Goal: Task Accomplishment & Management: Use online tool/utility

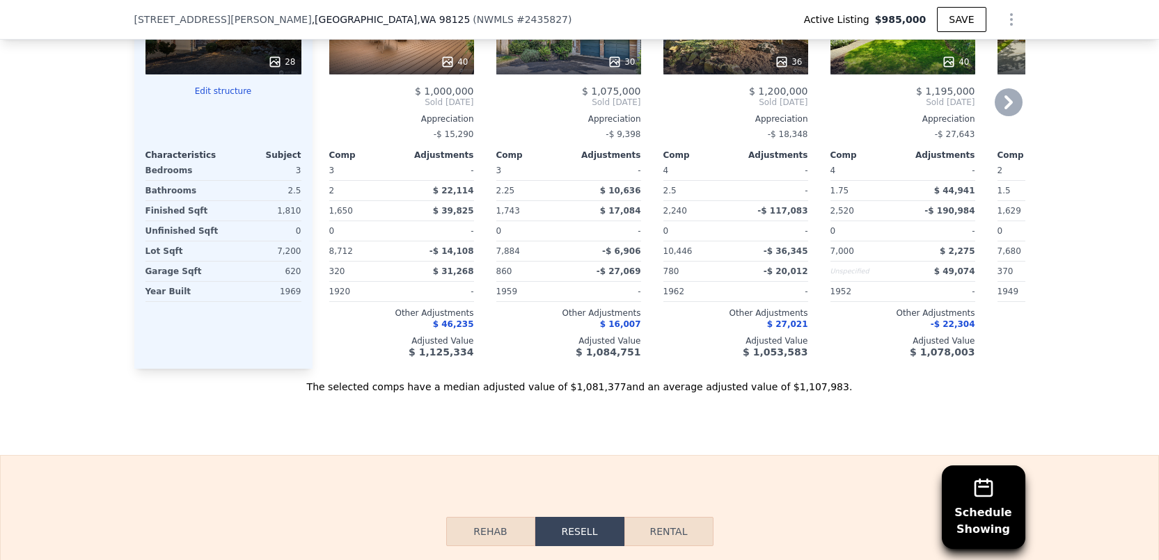
scroll to position [1652, 0]
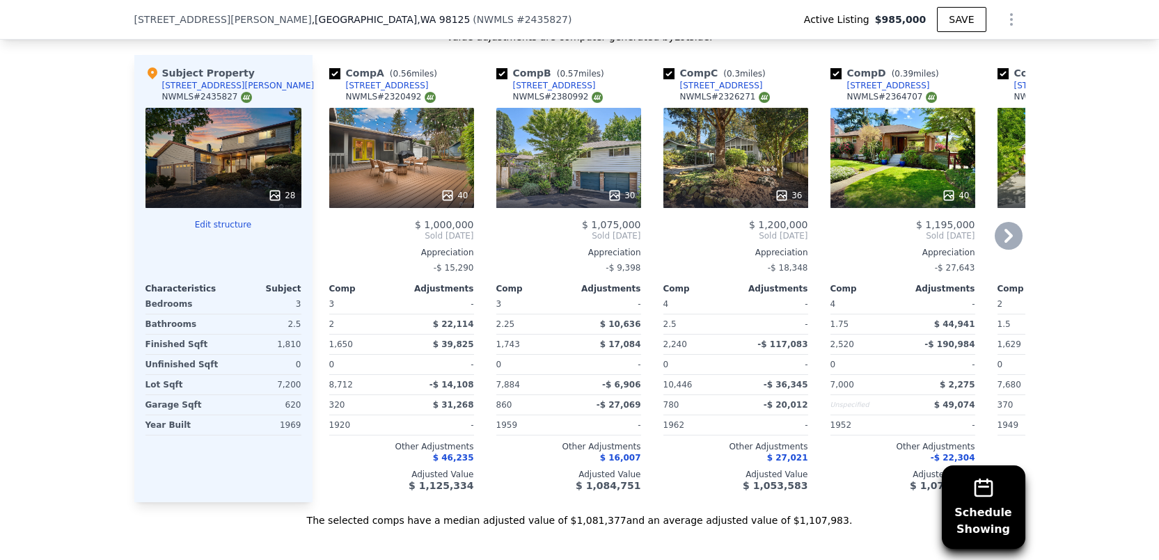
click at [1005, 239] on icon at bounding box center [1009, 236] width 8 height 14
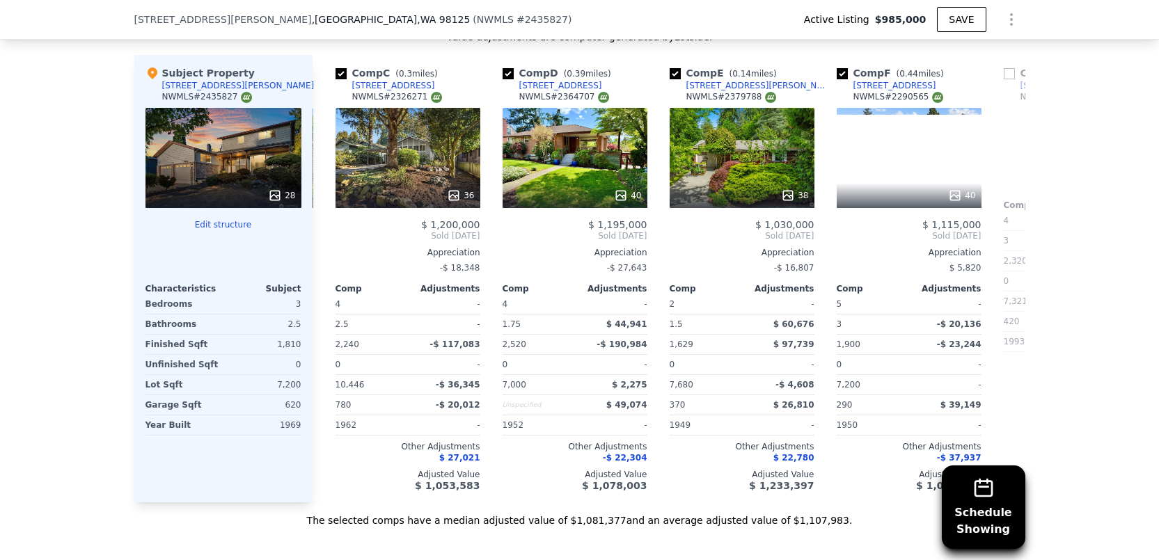
scroll to position [0, 334]
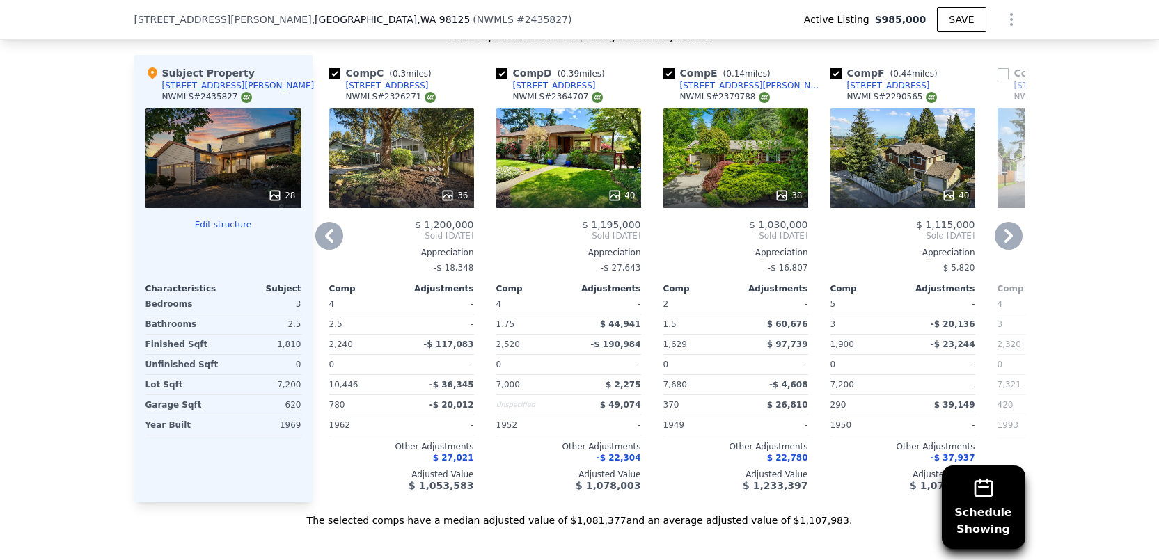
click at [998, 239] on icon at bounding box center [1009, 236] width 28 height 28
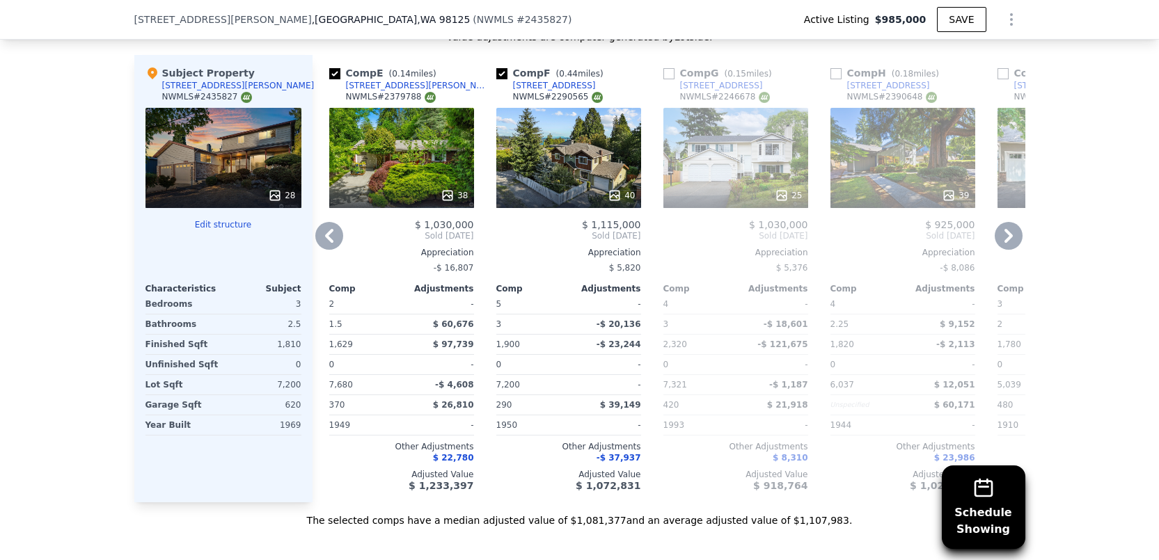
scroll to position [1387, 0]
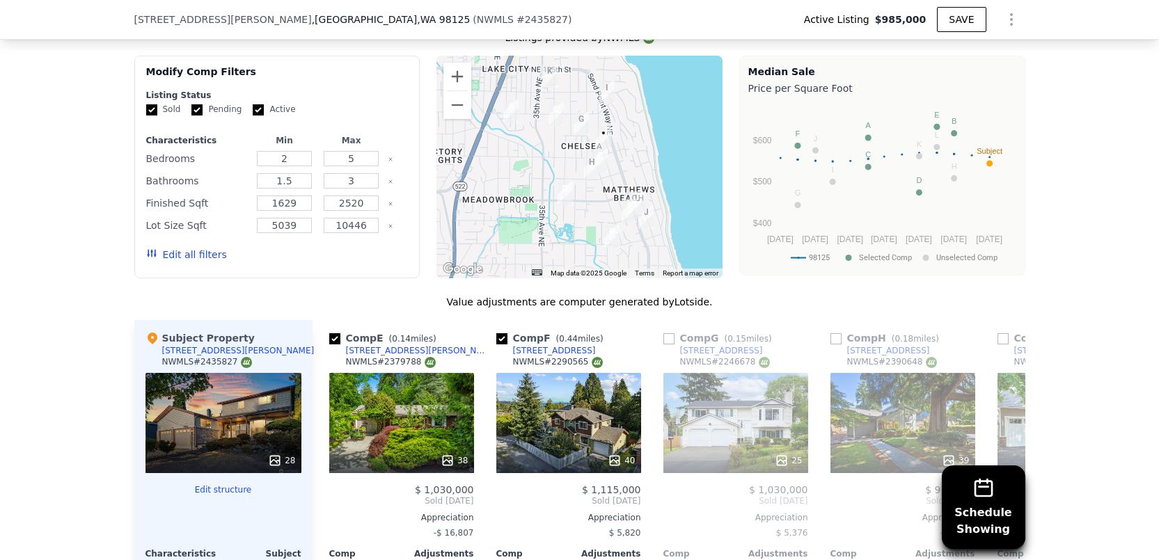
click at [597, 168] on img "11308 Alton Ave NE" at bounding box center [599, 161] width 15 height 24
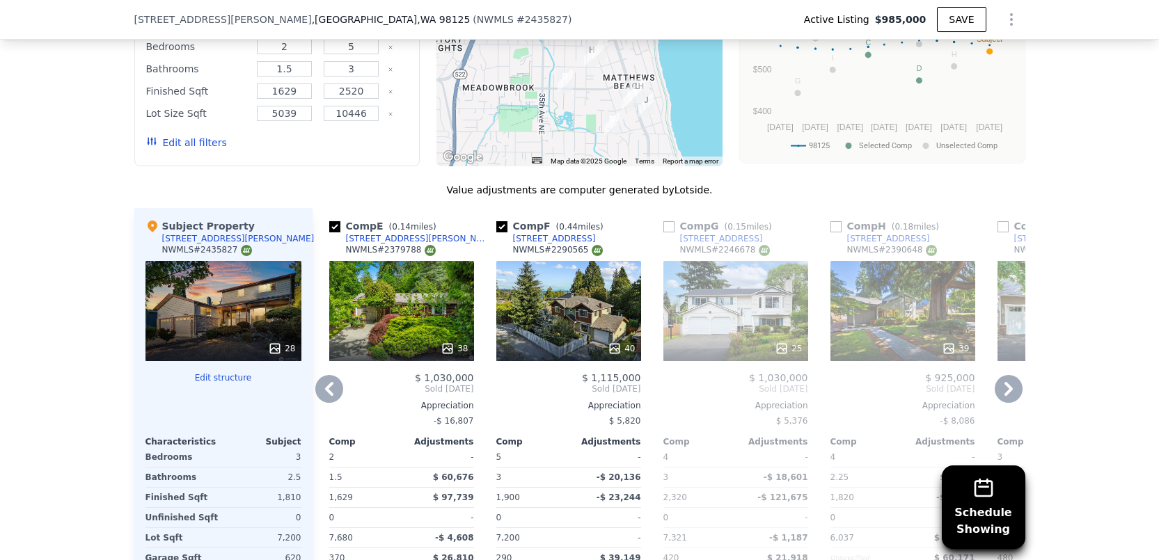
click at [325, 396] on icon at bounding box center [329, 389] width 8 height 14
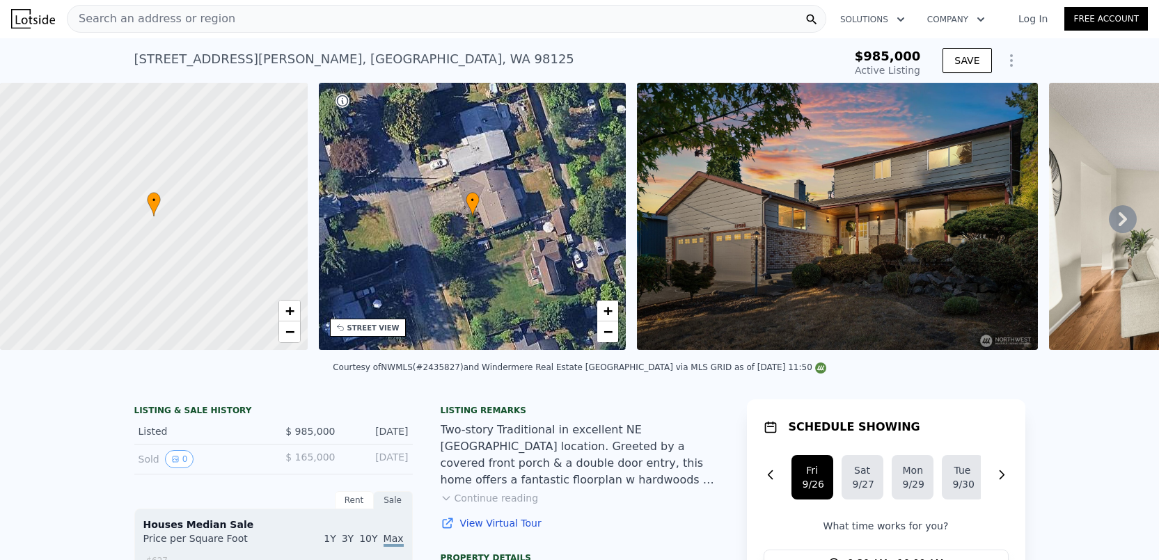
scroll to position [0, 0]
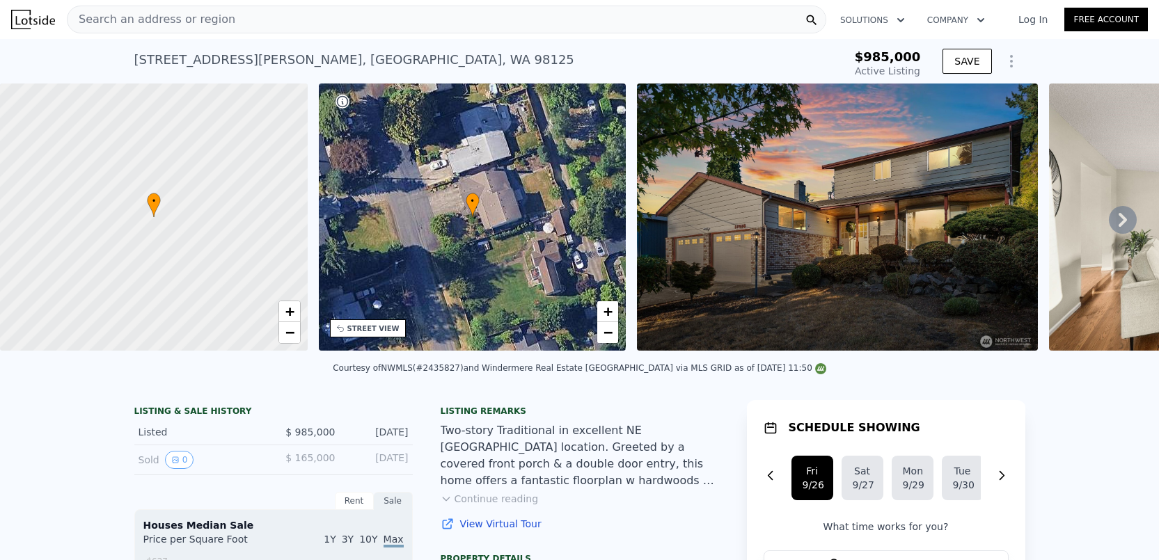
click at [1115, 214] on icon at bounding box center [1123, 220] width 28 height 28
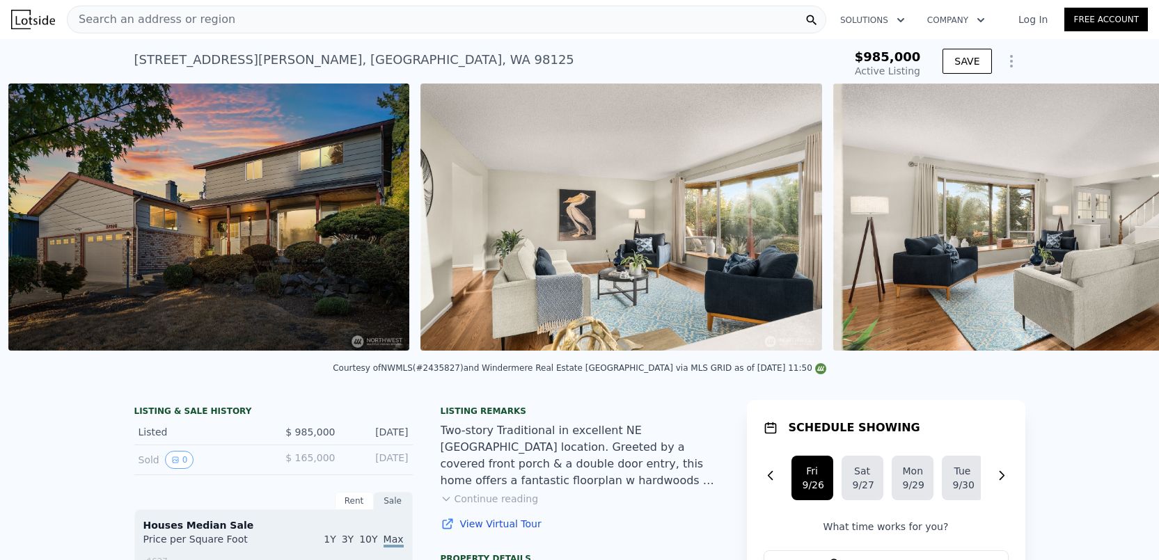
scroll to position [0, 637]
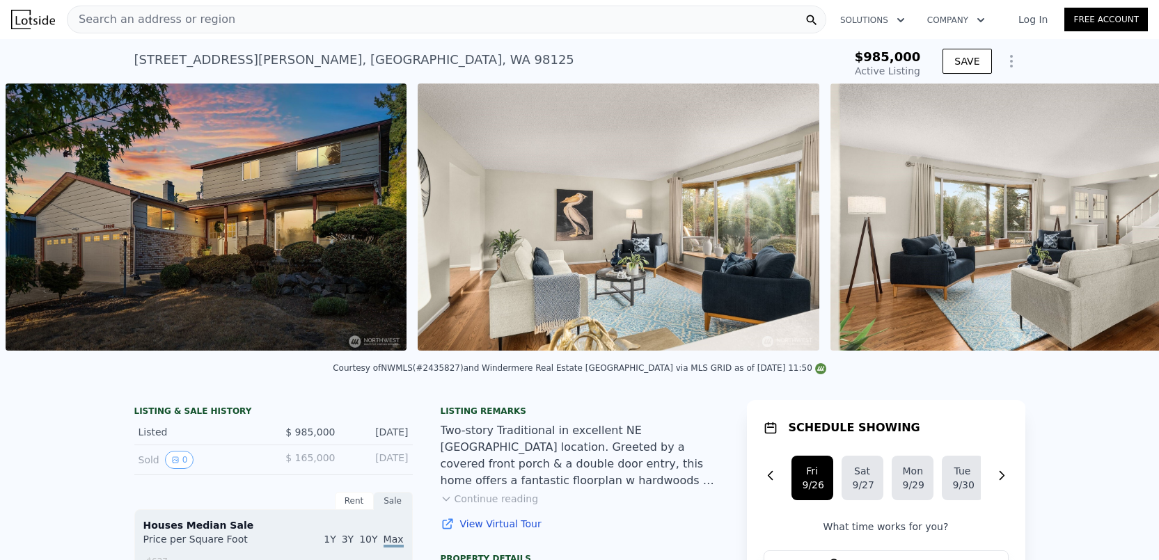
click at [1113, 219] on div "• + − • + − STREET VIEW Loading... SATELLITE VIEW" at bounding box center [579, 220] width 1159 height 272
click at [1119, 219] on icon at bounding box center [1123, 220] width 8 height 14
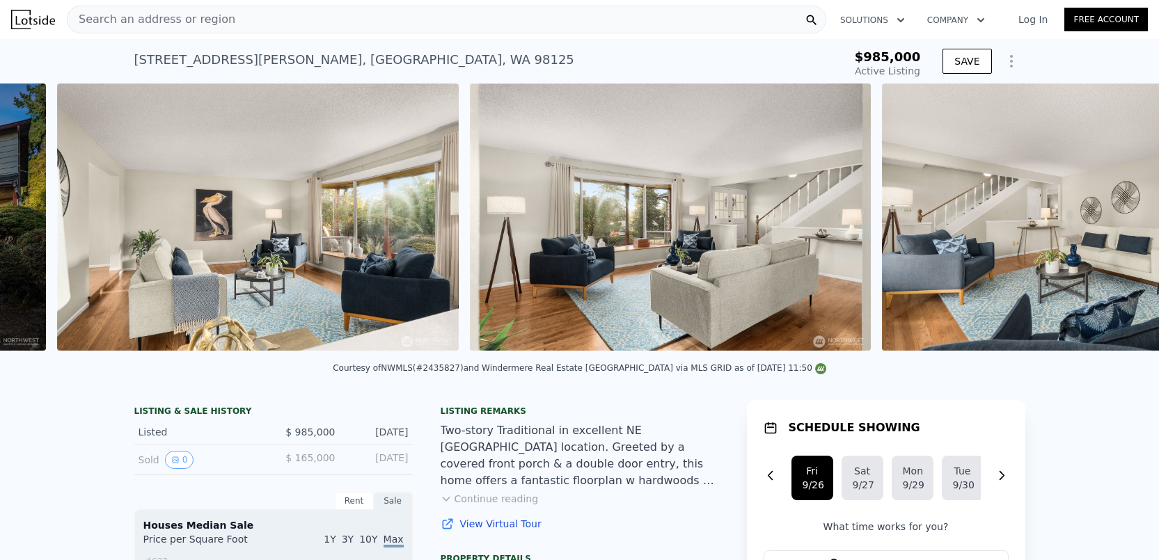
scroll to position [0, 1049]
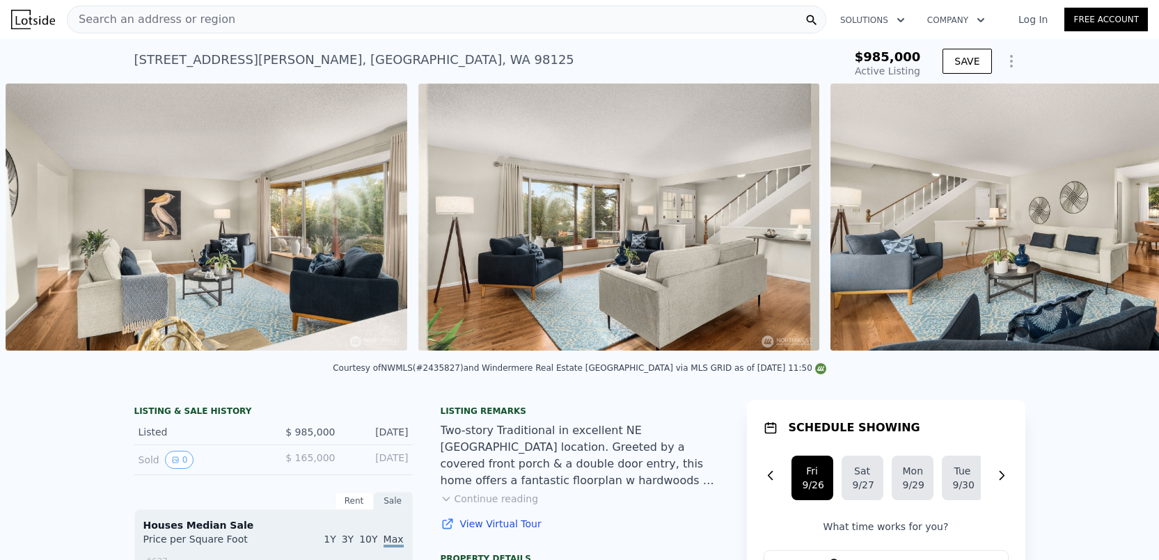
click at [1111, 223] on div "• + − • + − STREET VIEW Loading... SATELLITE VIEW" at bounding box center [579, 220] width 1159 height 272
click at [1111, 223] on icon at bounding box center [1123, 220] width 28 height 28
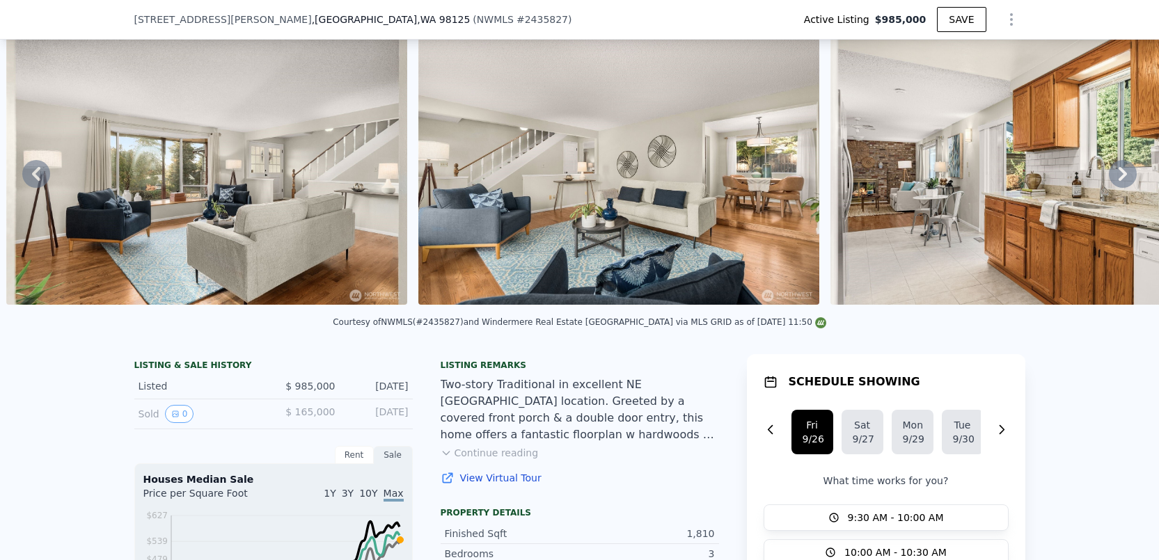
scroll to position [222, 0]
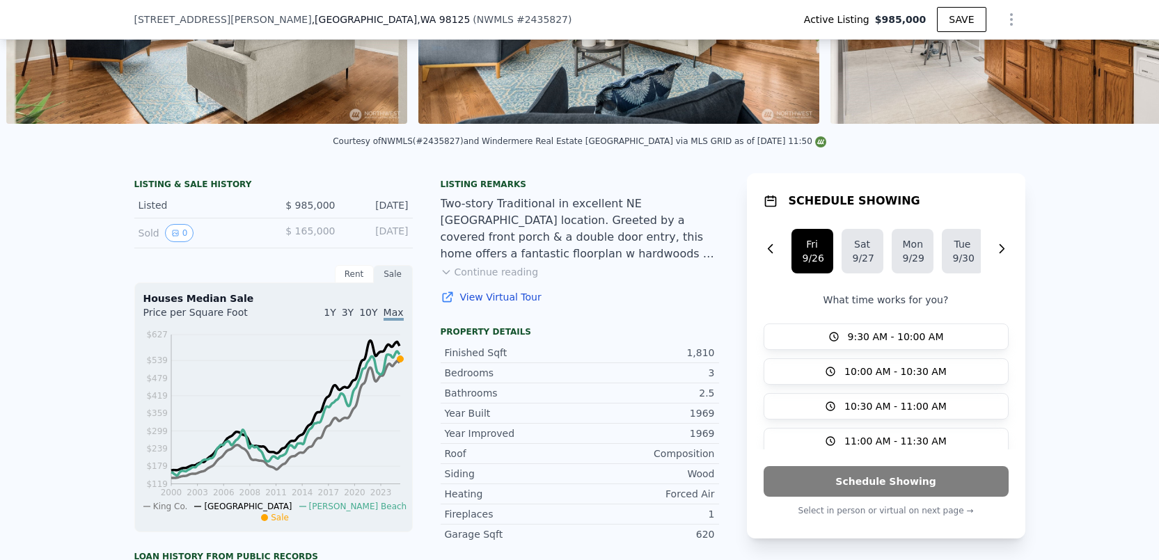
click at [488, 279] on button "Continue reading" at bounding box center [490, 272] width 98 height 14
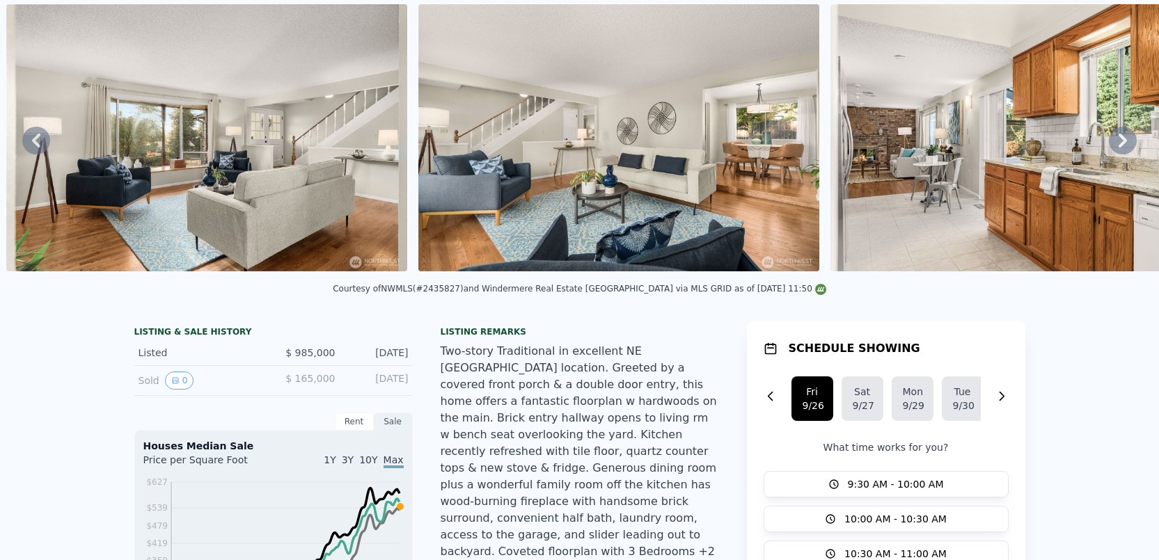
scroll to position [0, 0]
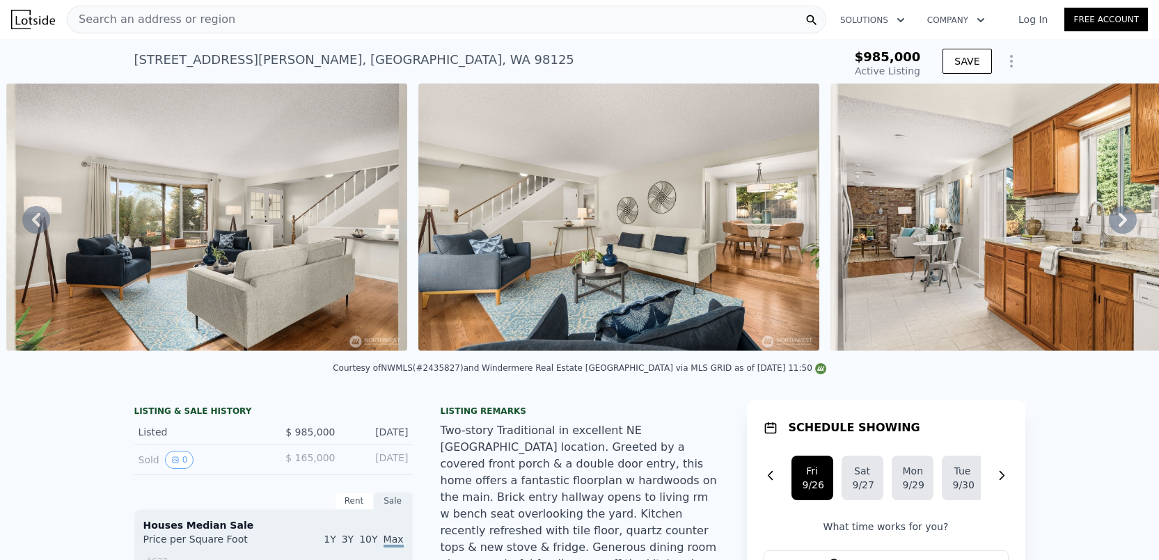
click at [1118, 219] on icon at bounding box center [1123, 220] width 28 height 28
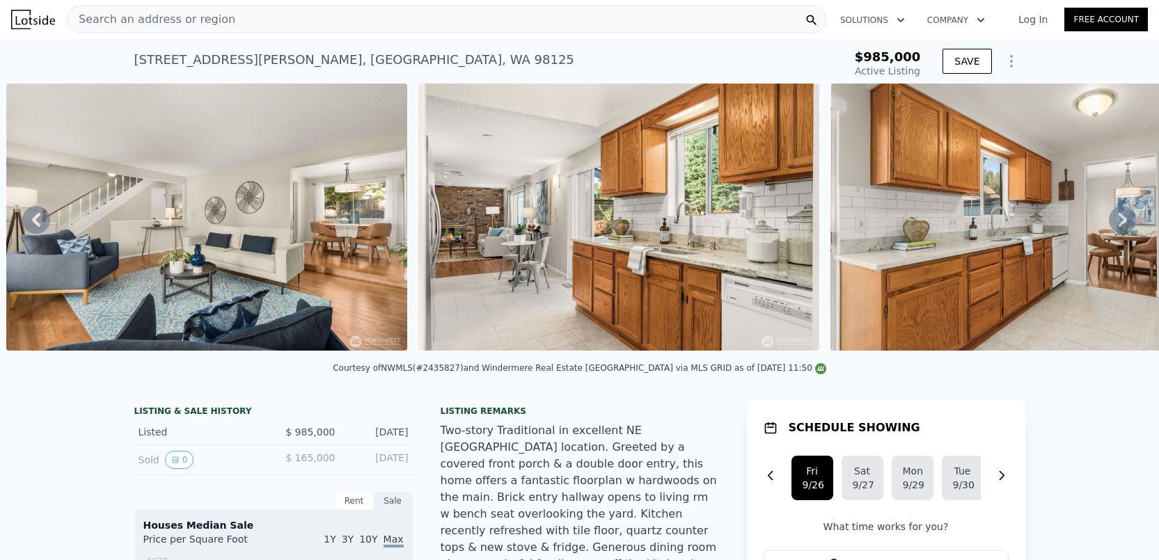
click at [1118, 219] on icon at bounding box center [1123, 220] width 28 height 28
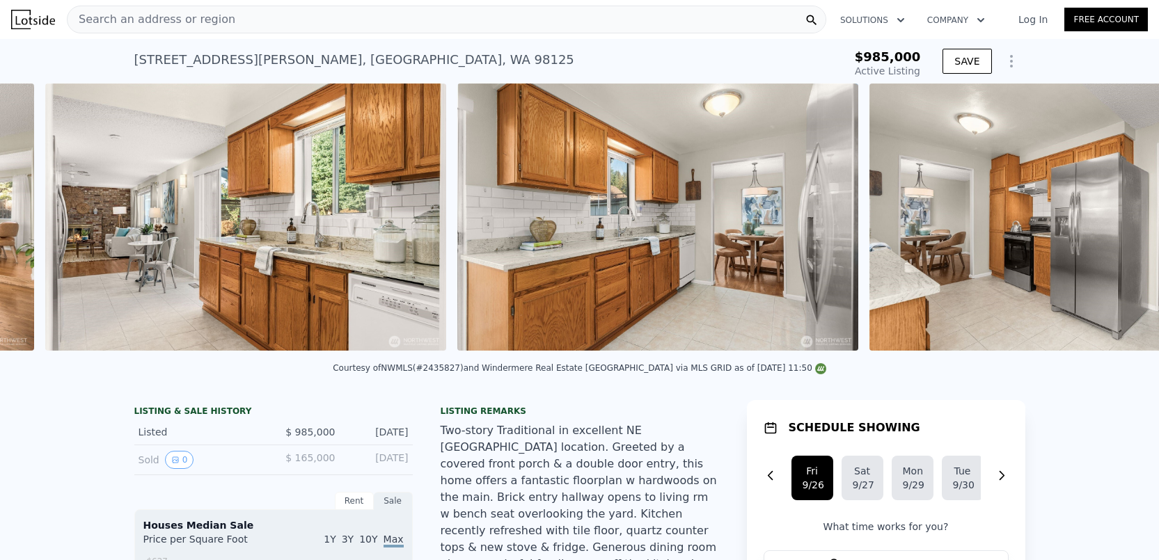
scroll to position [0, 2286]
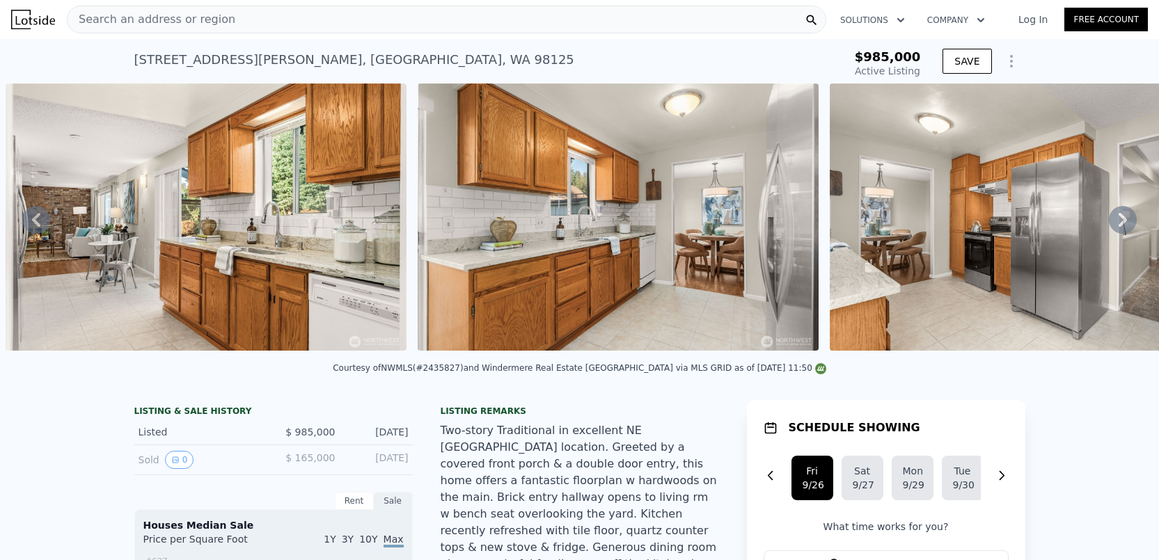
click at [1118, 219] on icon at bounding box center [1123, 220] width 28 height 28
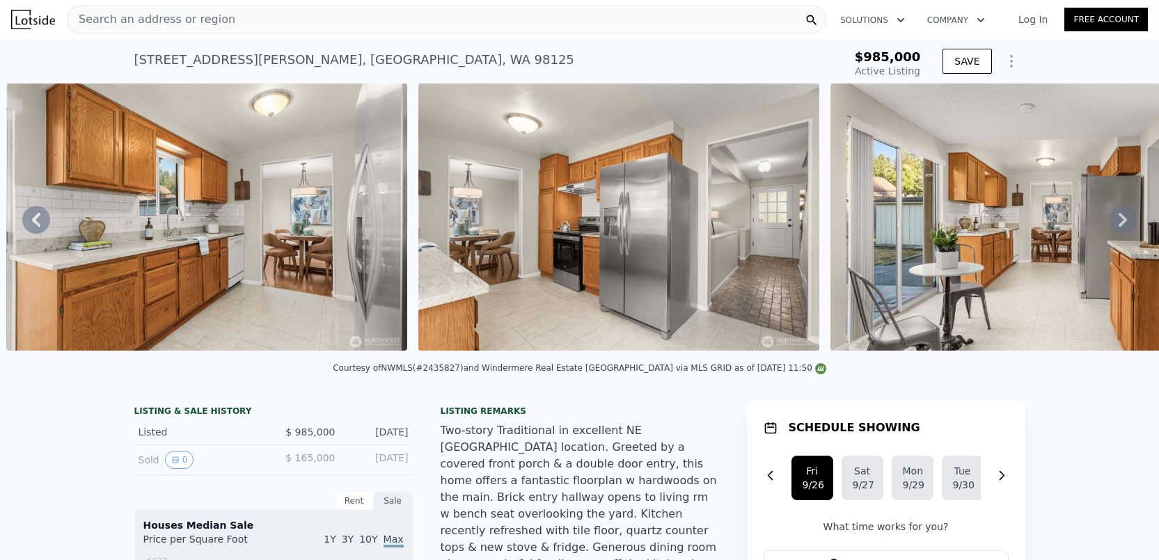
click at [1118, 219] on icon at bounding box center [1123, 220] width 28 height 28
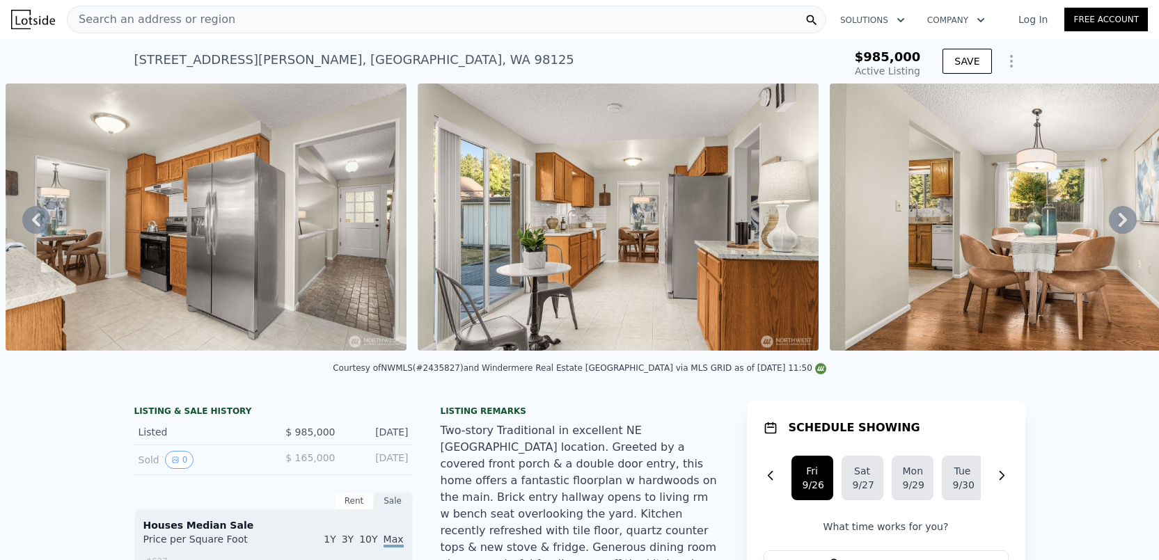
click at [1118, 219] on icon at bounding box center [1123, 220] width 28 height 28
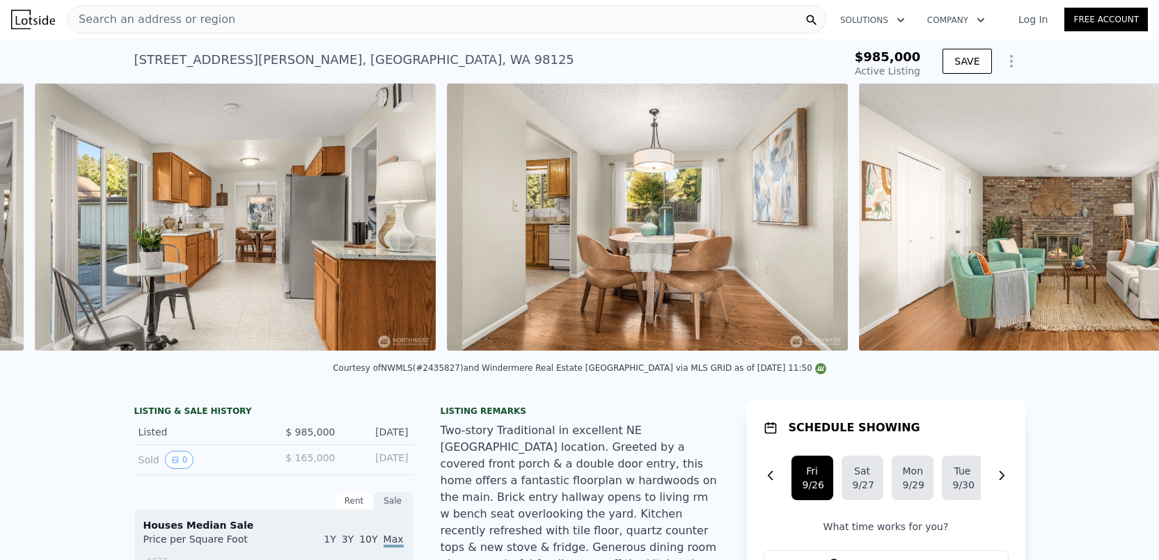
scroll to position [0, 3523]
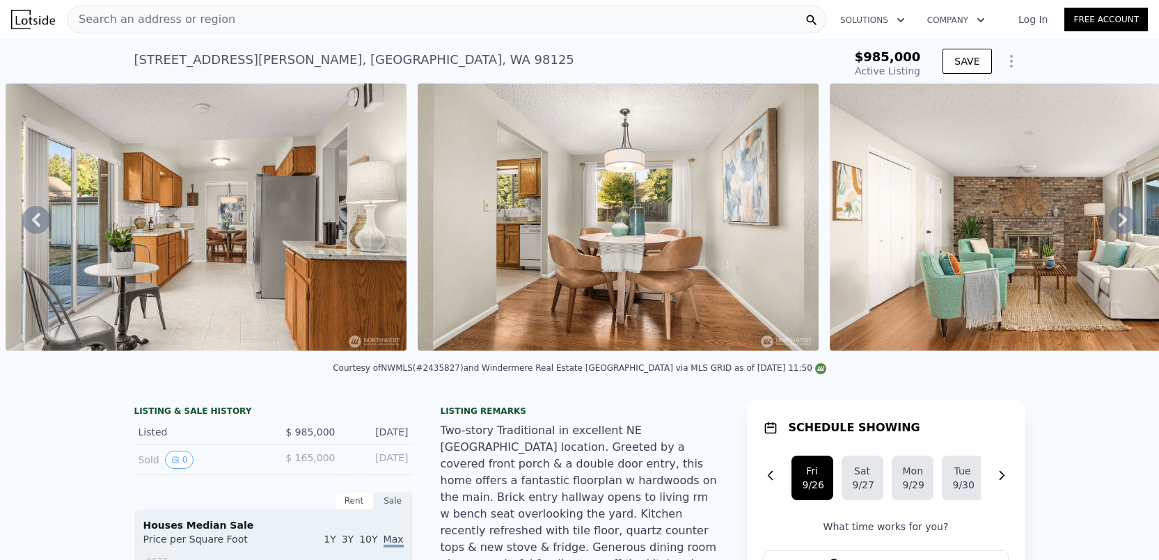
click at [1119, 218] on icon at bounding box center [1123, 220] width 28 height 28
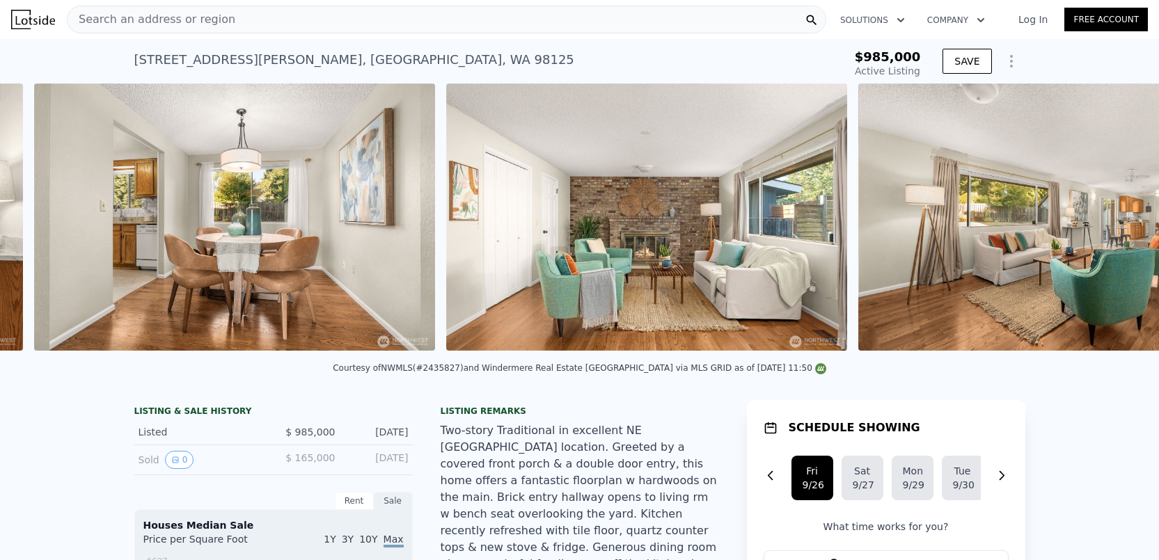
scroll to position [0, 3935]
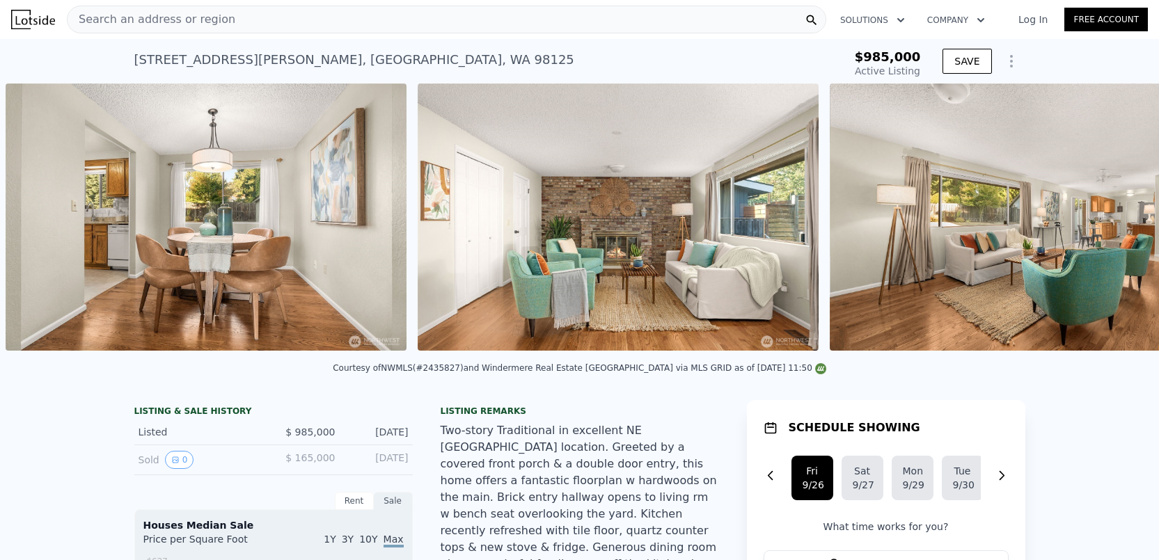
click at [1119, 218] on div "• + − • + − STREET VIEW Loading... SATELLITE VIEW" at bounding box center [579, 220] width 1159 height 272
click at [1119, 218] on icon at bounding box center [1123, 220] width 28 height 28
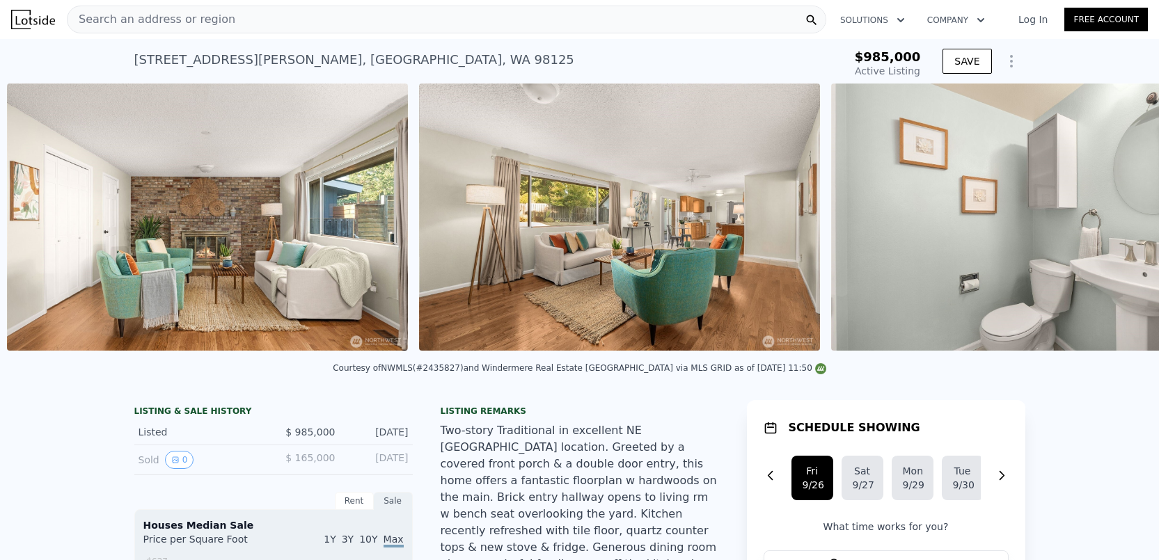
scroll to position [0, 4347]
click at [1119, 218] on img at bounding box center [1030, 217] width 401 height 267
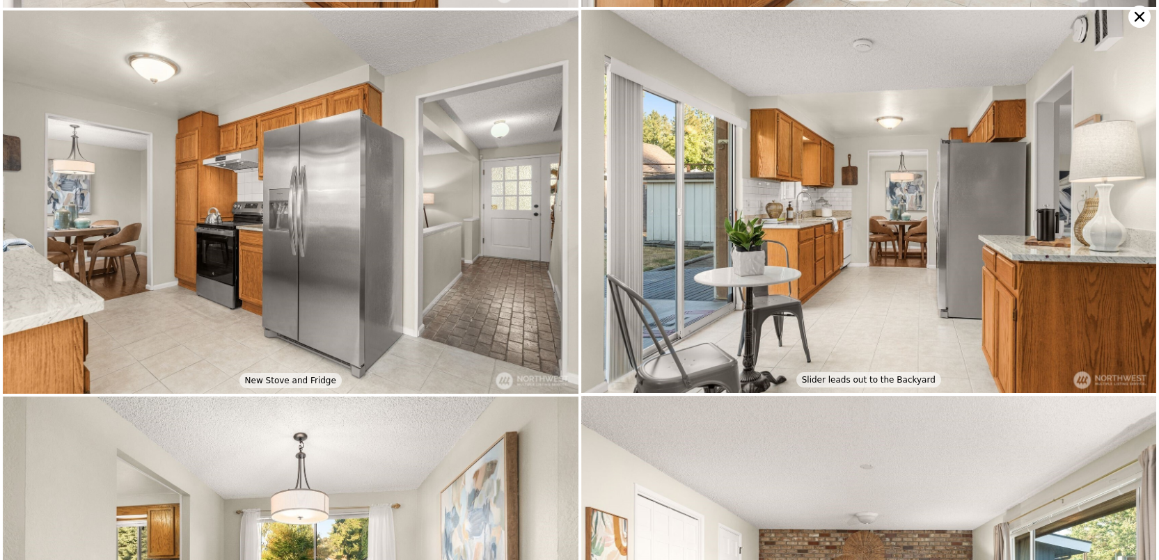
scroll to position [0, 0]
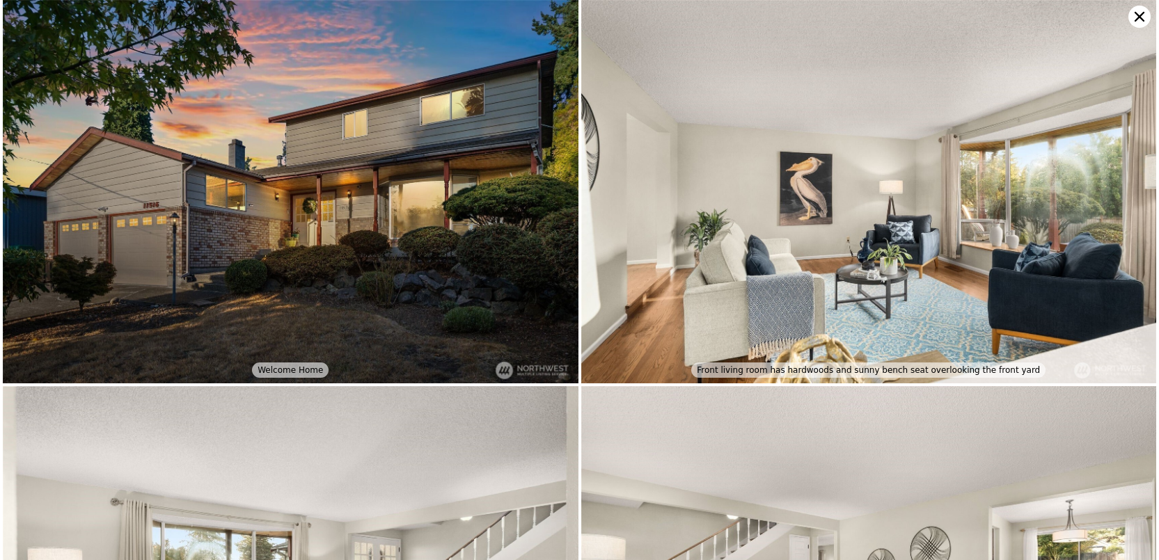
click at [1138, 17] on icon at bounding box center [1140, 17] width 22 height 22
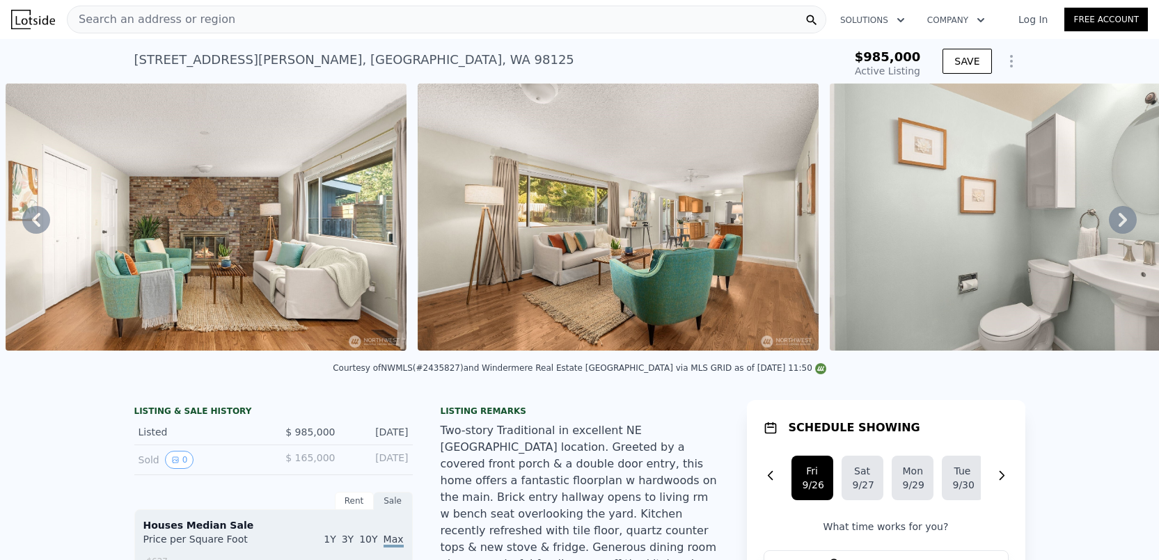
click at [207, 22] on span "Search an address or region" at bounding box center [152, 19] width 168 height 17
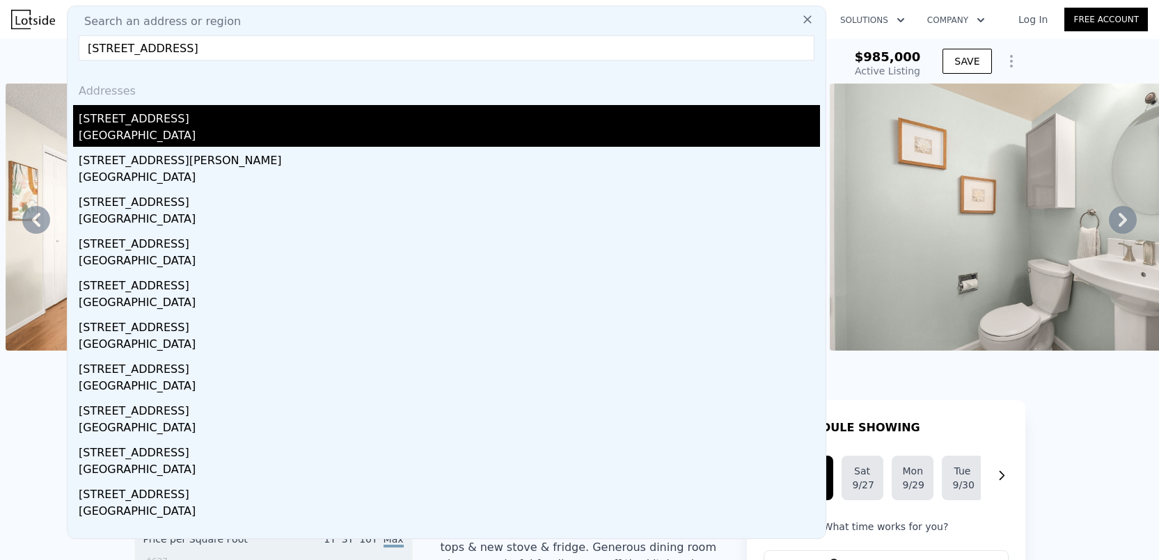
type input "[STREET_ADDRESS]"
click at [178, 122] on div "[STREET_ADDRESS]" at bounding box center [449, 116] width 741 height 22
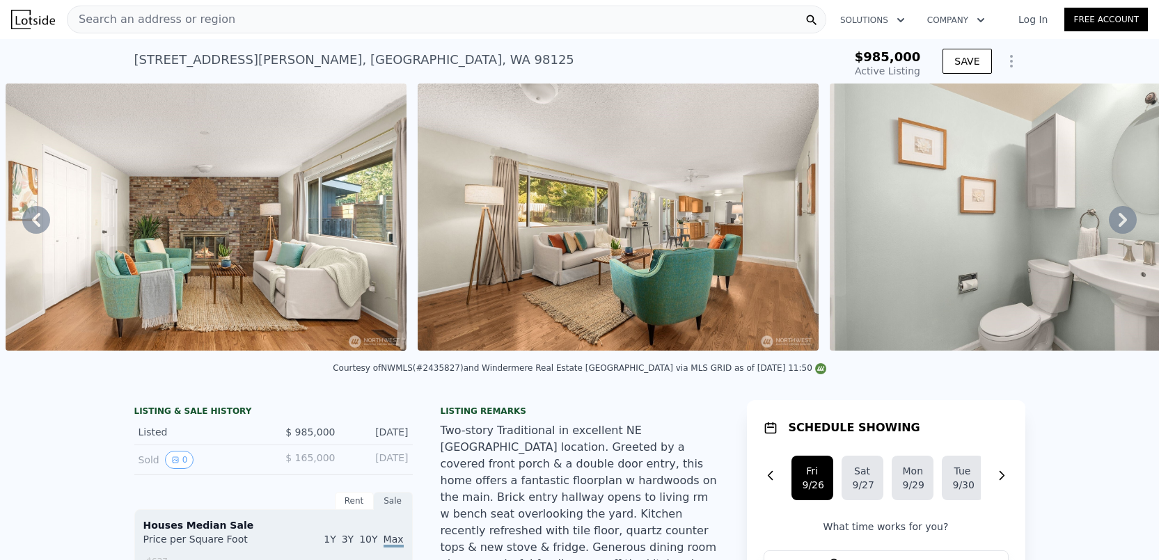
type input "3"
type input "1.75"
type input "2.5"
type input "1970"
type input "3560"
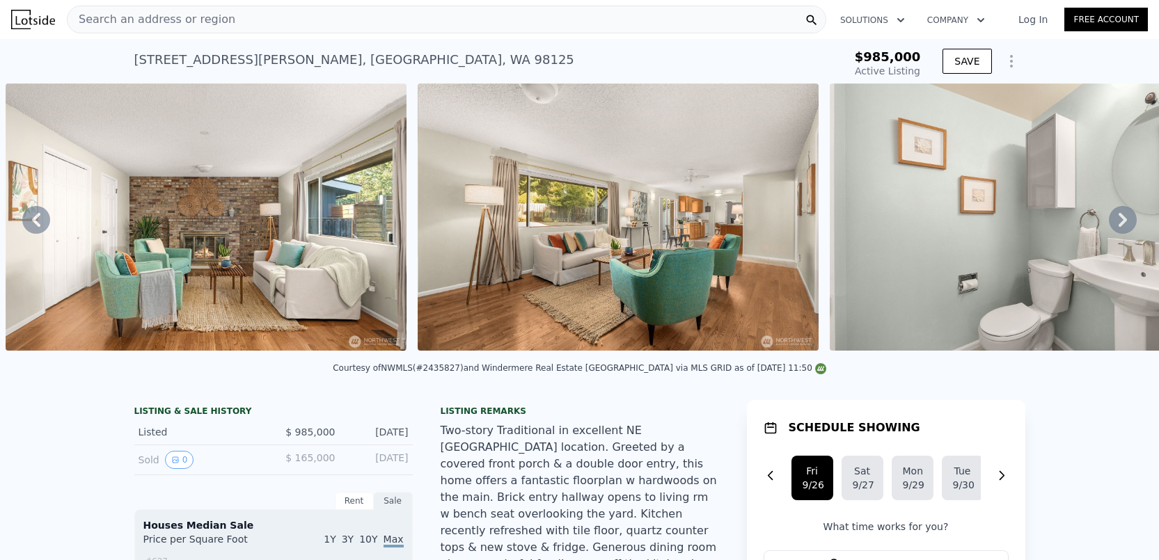
type input "6674"
type input "8430"
type input "$ 1,207,000"
type input "7"
type input "$ 151,548"
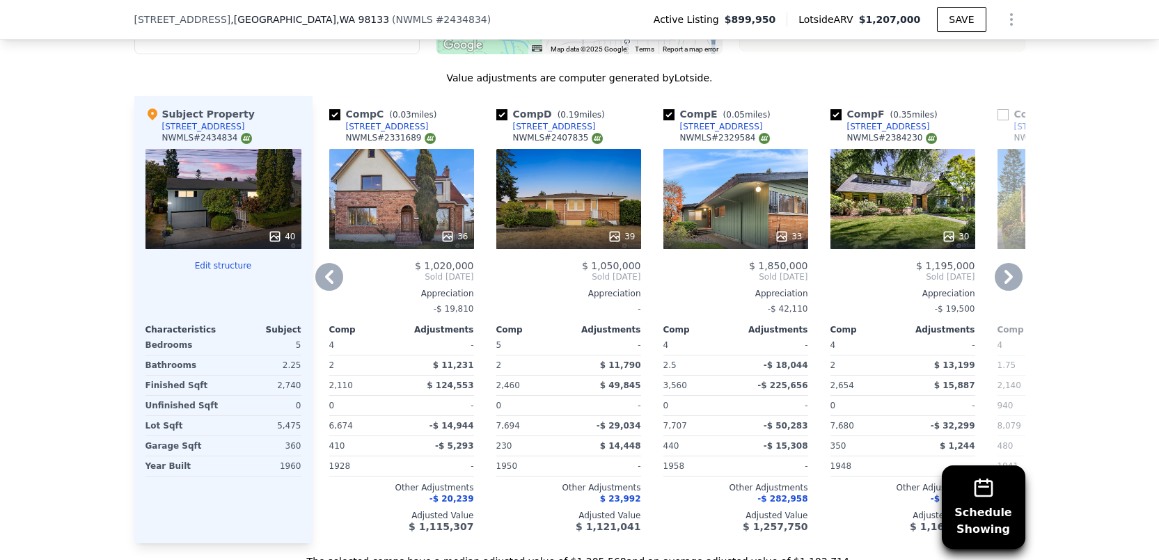
scroll to position [1865, 0]
click at [997, 264] on icon at bounding box center [1009, 278] width 28 height 28
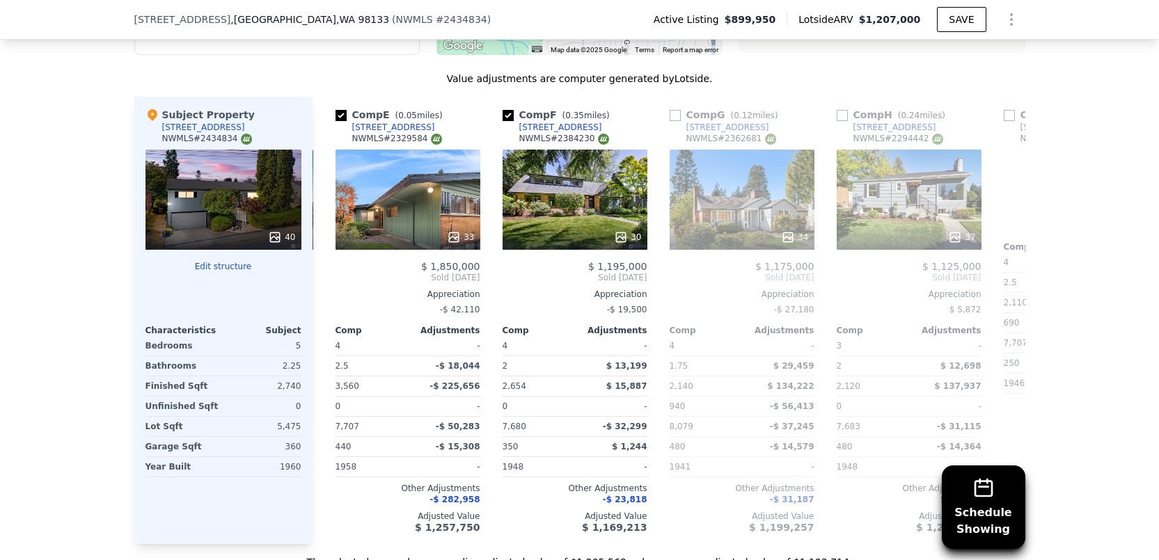
scroll to position [0, 668]
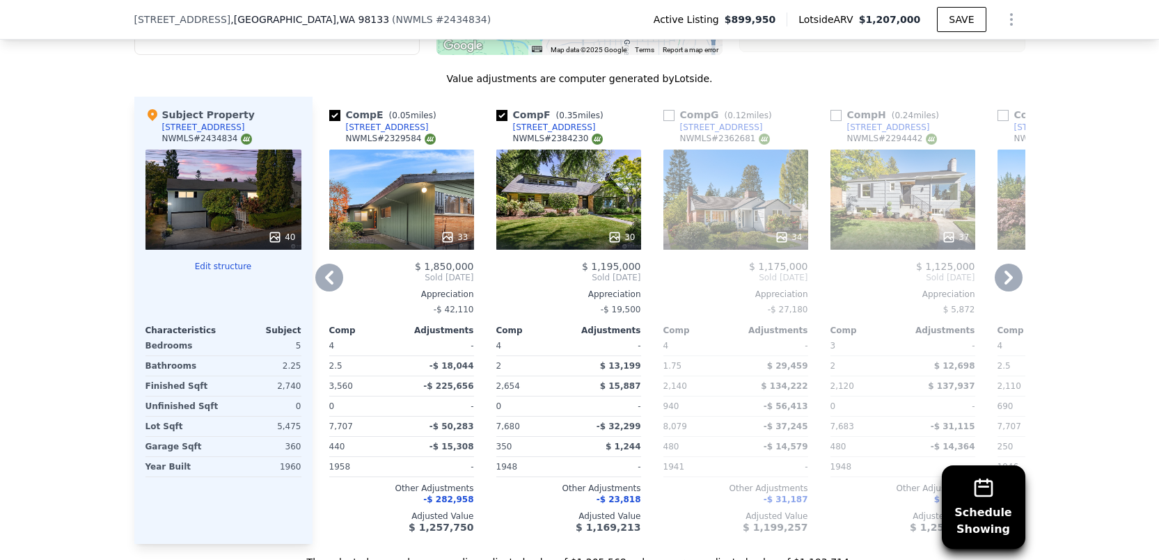
click at [997, 264] on icon at bounding box center [1009, 278] width 28 height 28
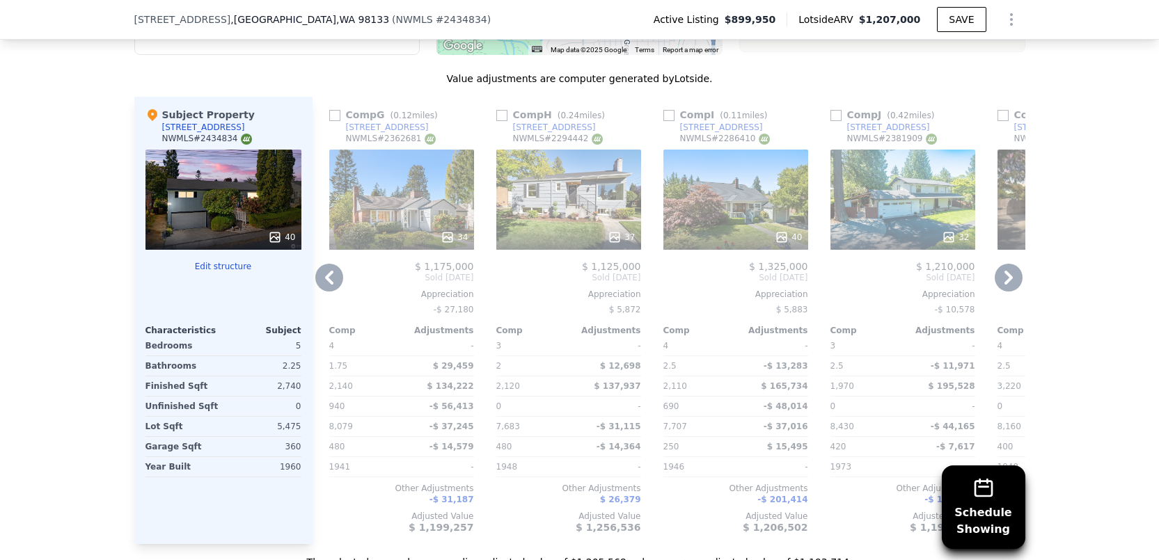
click at [997, 264] on icon at bounding box center [1009, 278] width 28 height 28
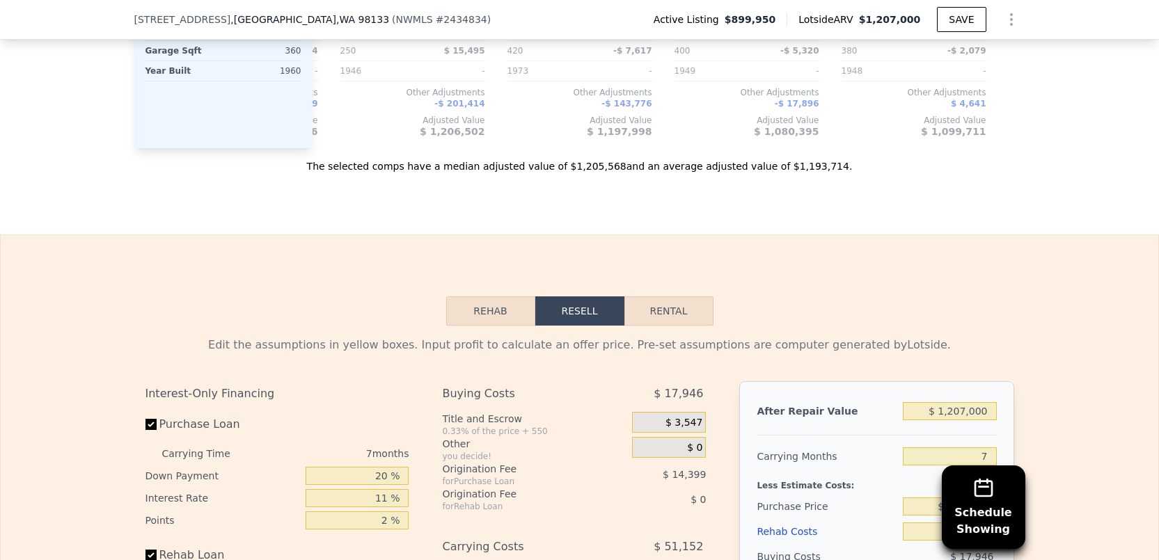
scroll to position [2376, 0]
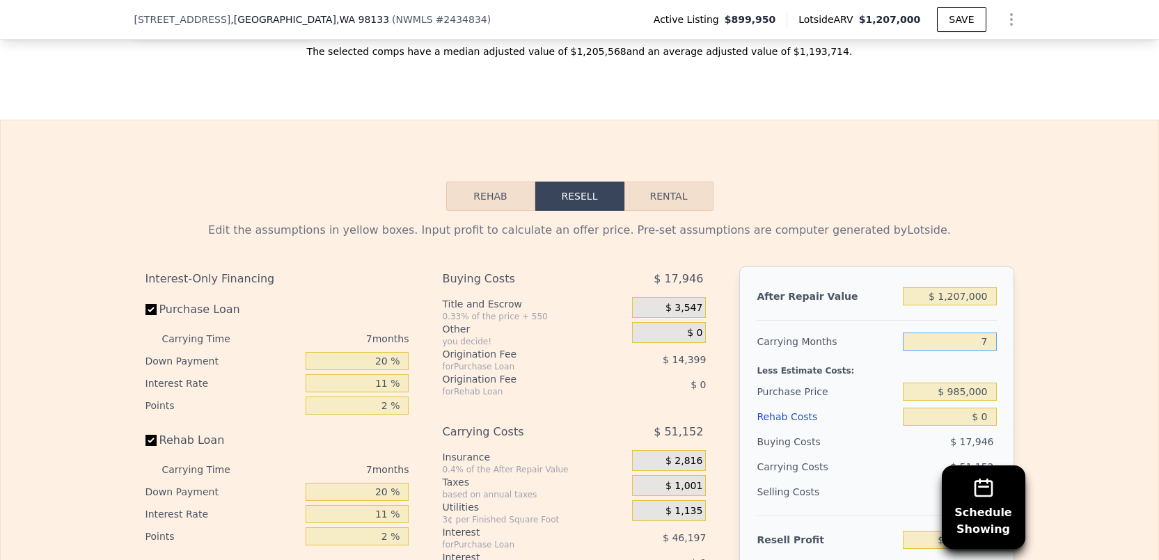
click at [988, 333] on input "7" at bounding box center [949, 342] width 93 height 18
type input "6"
type input "$ 158,855"
type input "6"
click at [989, 408] on input "$ 0" at bounding box center [949, 417] width 93 height 18
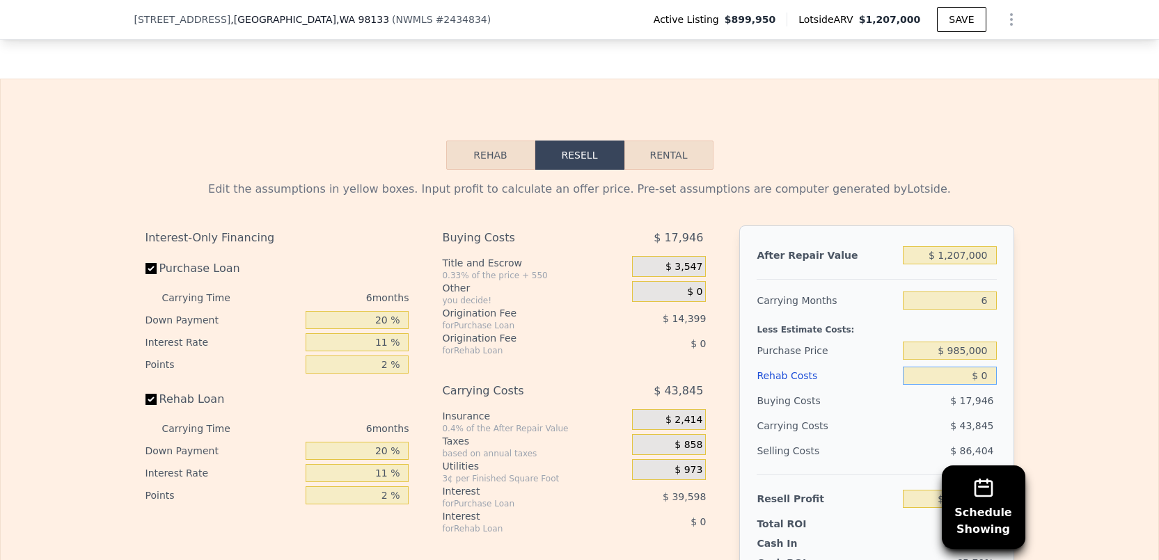
scroll to position [2493, 0]
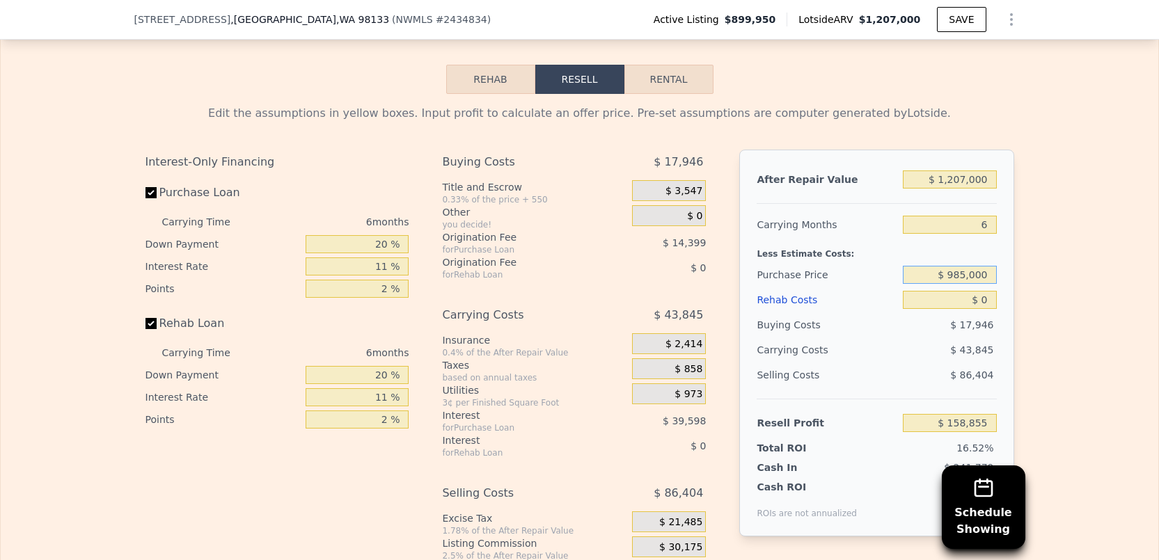
drag, startPoint x: 982, startPoint y: 249, endPoint x: 904, endPoint y: 253, distance: 78.1
click at [904, 266] on input "$ 985,000" at bounding box center [949, 275] width 93 height 18
type input "$ 800,000"
click at [982, 291] on input "$ 0" at bounding box center [949, 300] width 93 height 18
type input "$ 265,135"
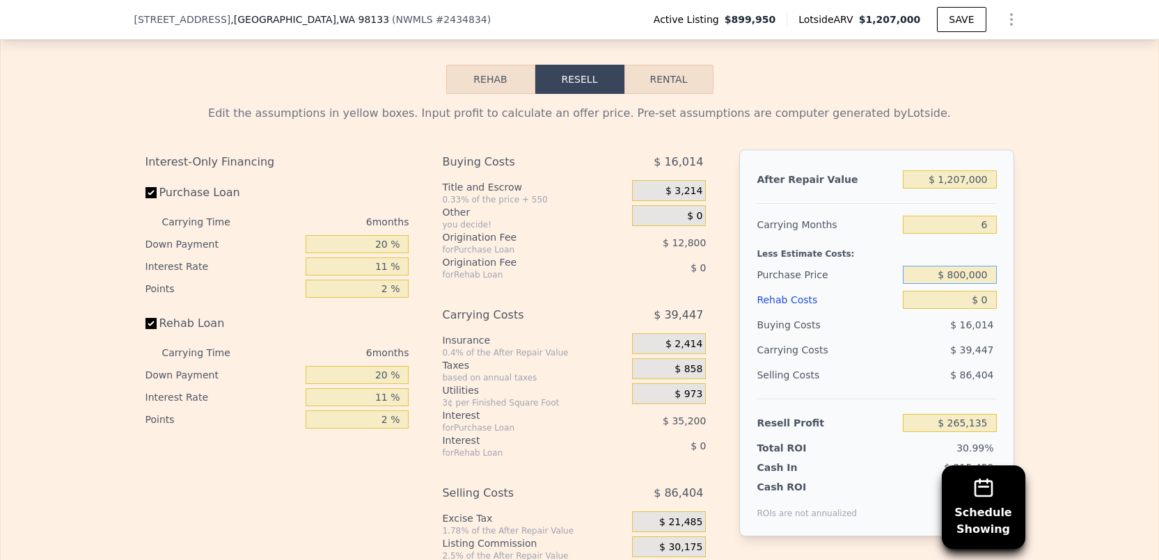
drag, startPoint x: 984, startPoint y: 249, endPoint x: 947, endPoint y: 246, distance: 37.8
click at [947, 266] on input "$ 800,000" at bounding box center [949, 275] width 93 height 18
type input "$ 750,000"
click at [988, 291] on input "$ 0" at bounding box center [949, 300] width 93 height 18
type input "$ 318,303"
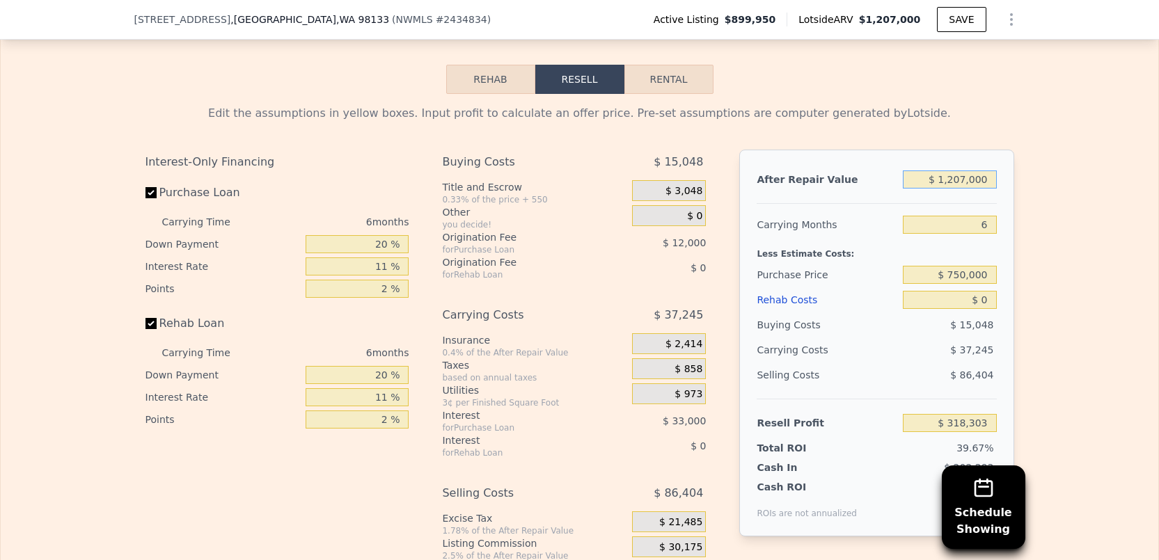
click at [963, 171] on input "$ 1,207,000" at bounding box center [949, 180] width 93 height 18
click at [961, 171] on input "$ 1,207,000" at bounding box center [949, 180] width 93 height 18
type input "$ 12,000"
type input "-$ 789,307"
type input "$ 120,000"
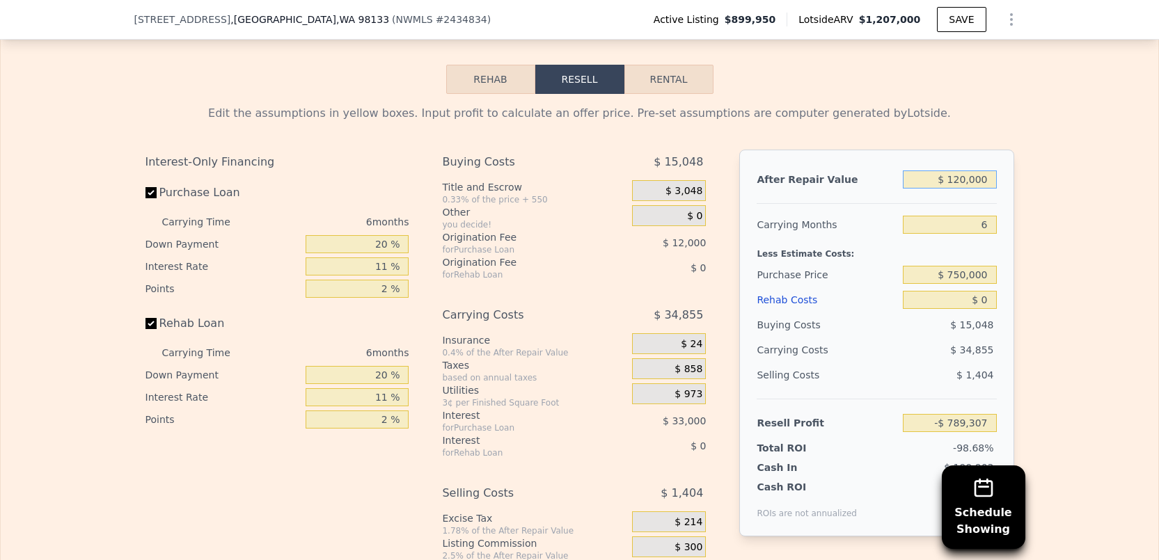
type input "-$ 689,205"
type input "$ 1,200,000"
type input "$ 311,815"
type input "$ 1,200,000"
click at [968, 414] on input "$ 311,815" at bounding box center [949, 423] width 93 height 18
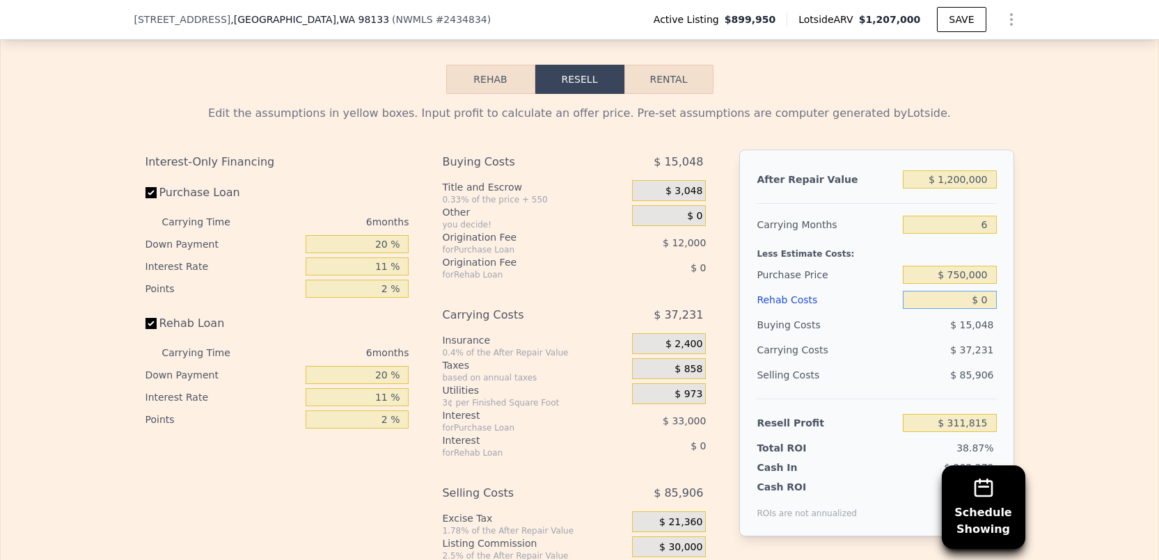
click at [981, 291] on input "$ 0" at bounding box center [949, 300] width 93 height 18
type input "$ 8"
type input "$ 311,807"
type input "$ 80"
type input "$ 311,728"
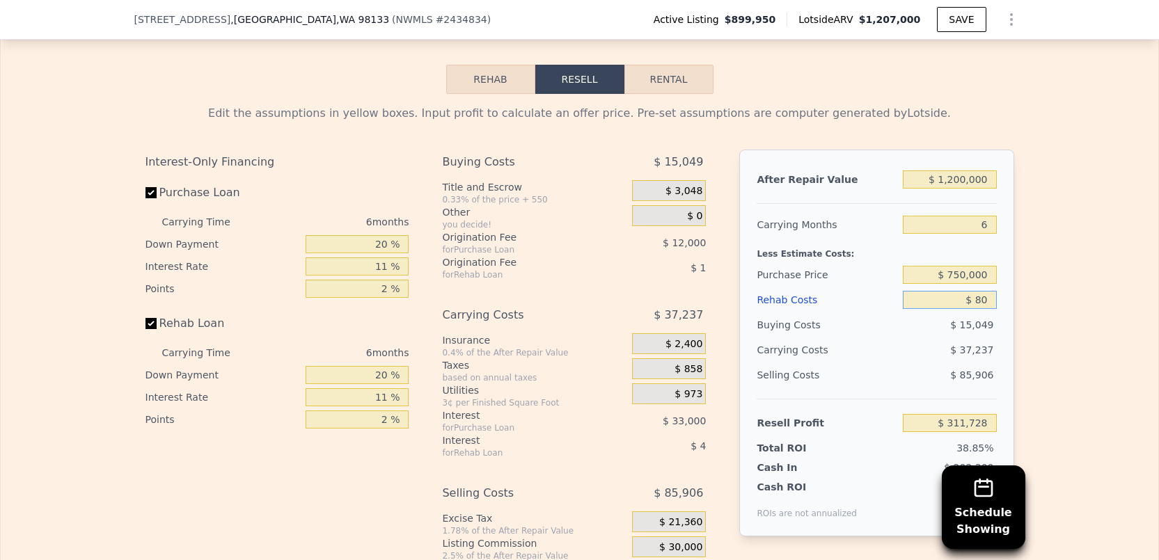
type input "$ 8"
type input "$ 311,807"
type input "$ 18"
type input "$ 311,797"
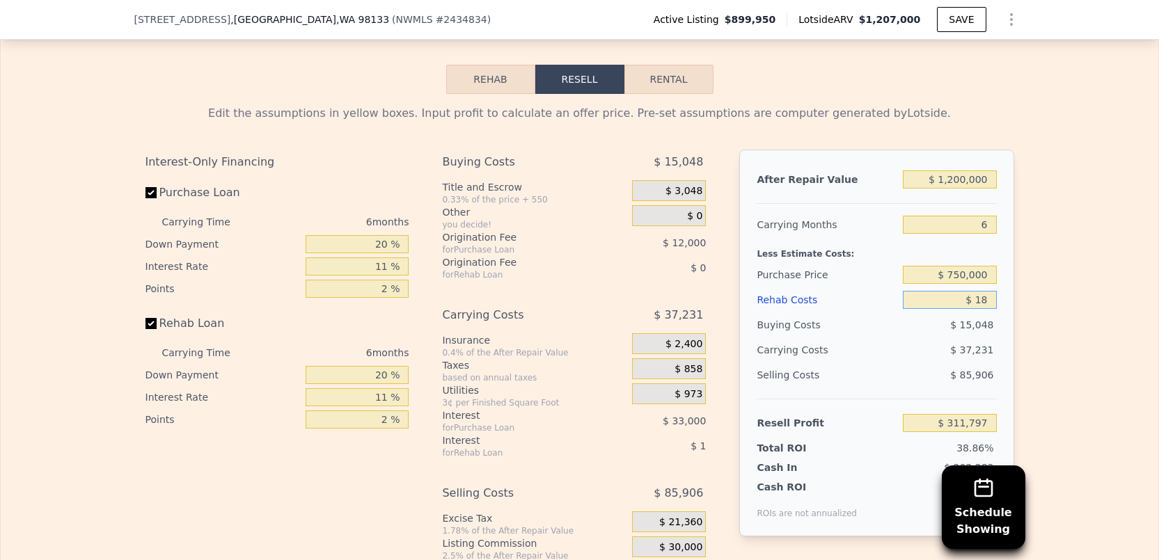
type input "$ 180"
type input "$ 311,626"
type input "$ 1,800"
type input "$ 309,908"
type input "$ 18,000"
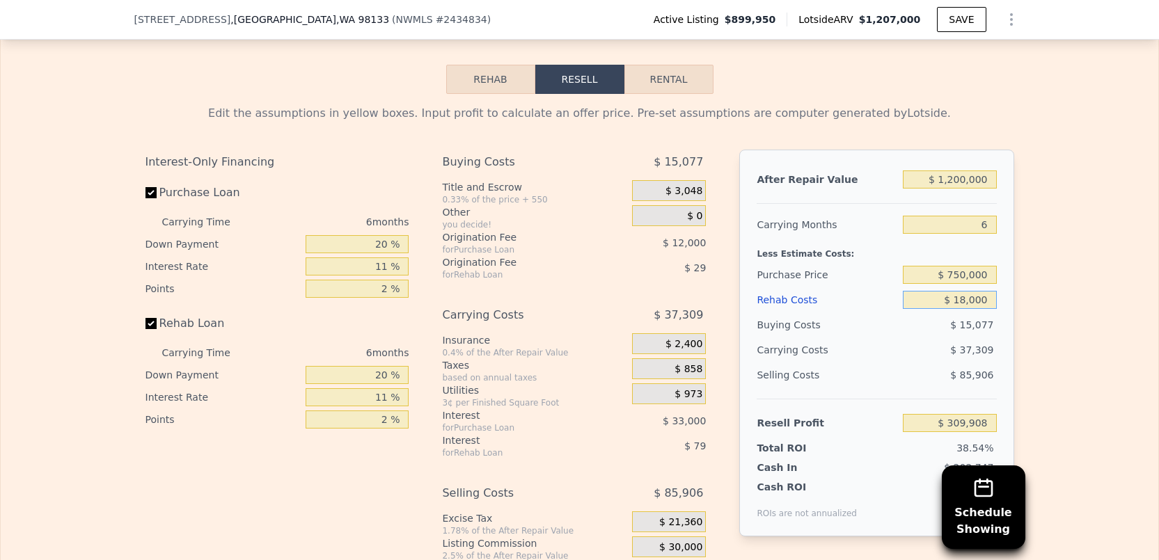
type input "$ 292,735"
type input "$ 180,000"
type input "$ 121,015"
type input "$ 180,000"
click at [903, 363] on div "$ 85,906" at bounding box center [950, 375] width 94 height 25
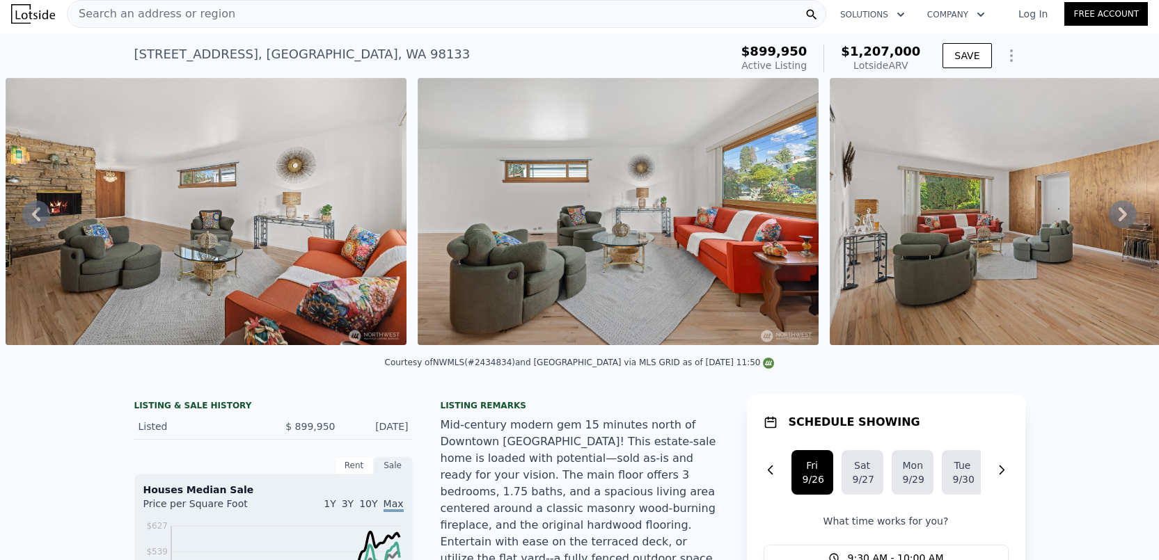
scroll to position [0, 0]
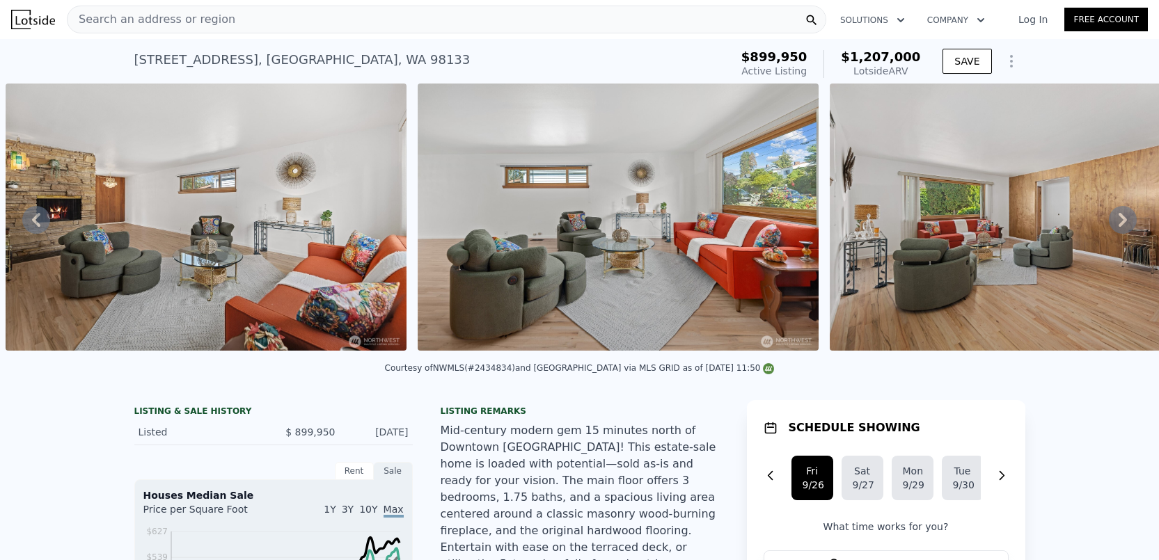
click at [1109, 224] on icon at bounding box center [1123, 220] width 28 height 28
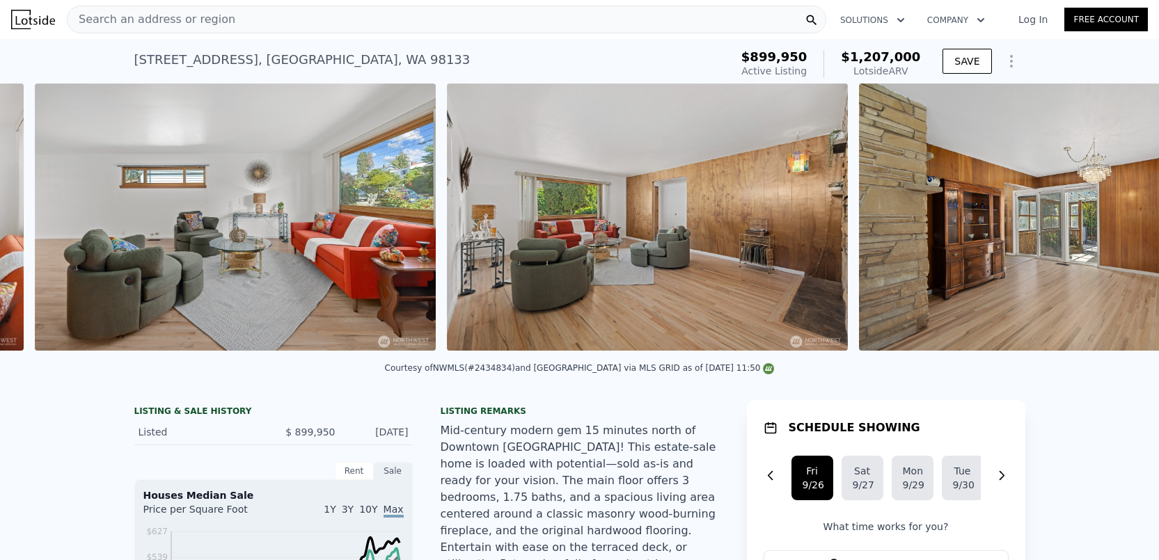
scroll to position [0, 4872]
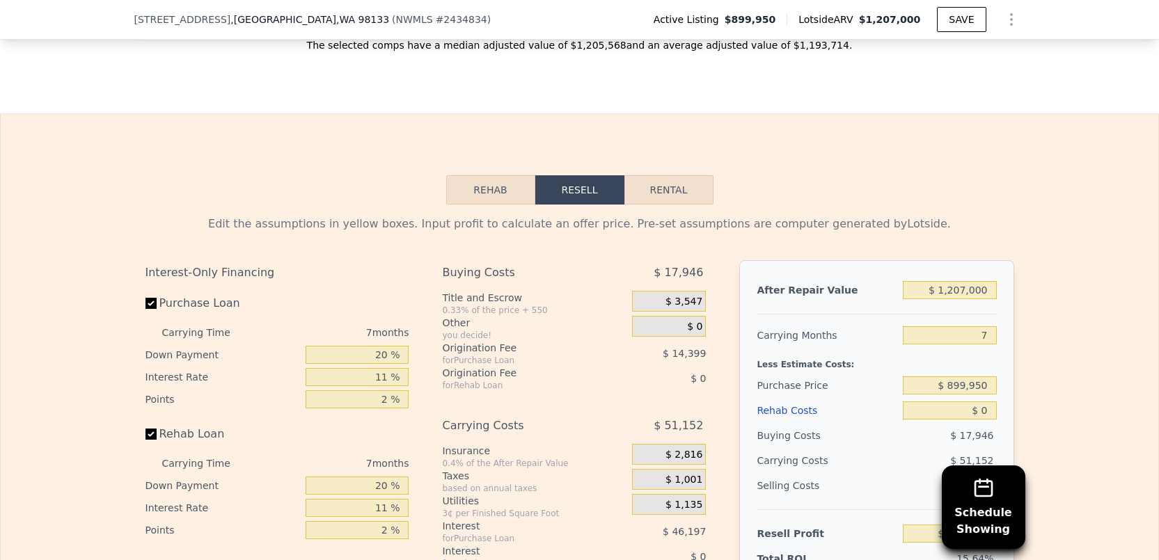
scroll to position [2232, 0]
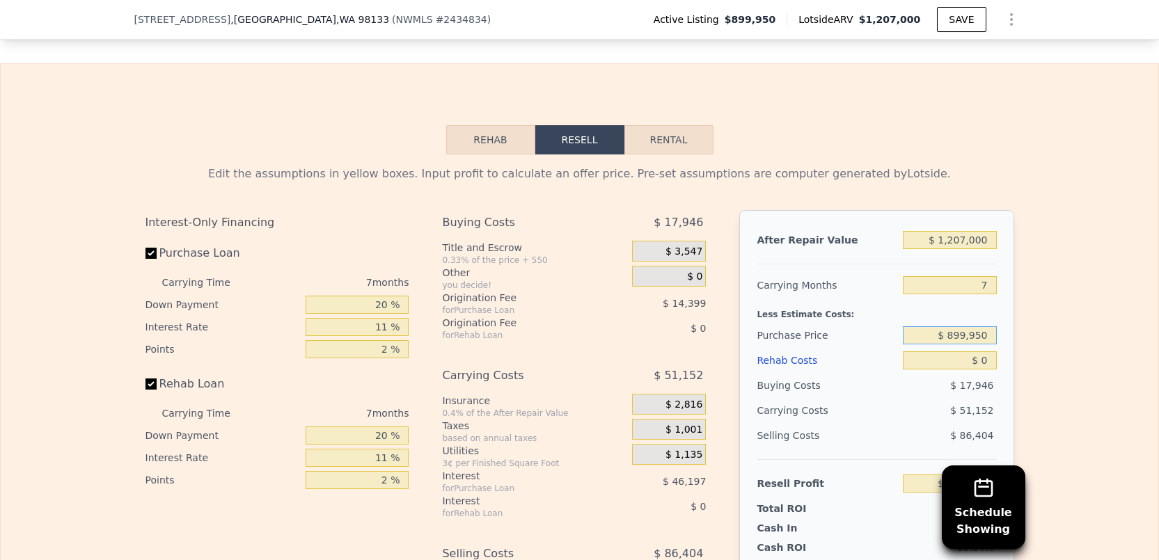
click at [983, 341] on input "$ 899,950" at bounding box center [949, 336] width 93 height 18
click at [980, 342] on input "$ 899,950" at bounding box center [949, 336] width 93 height 18
type input "$ 700,000"
click at [1044, 360] on div "Edit the assumptions in yellow boxes. Input profit to calculate an offer price.…" at bounding box center [580, 414] width 1158 height 518
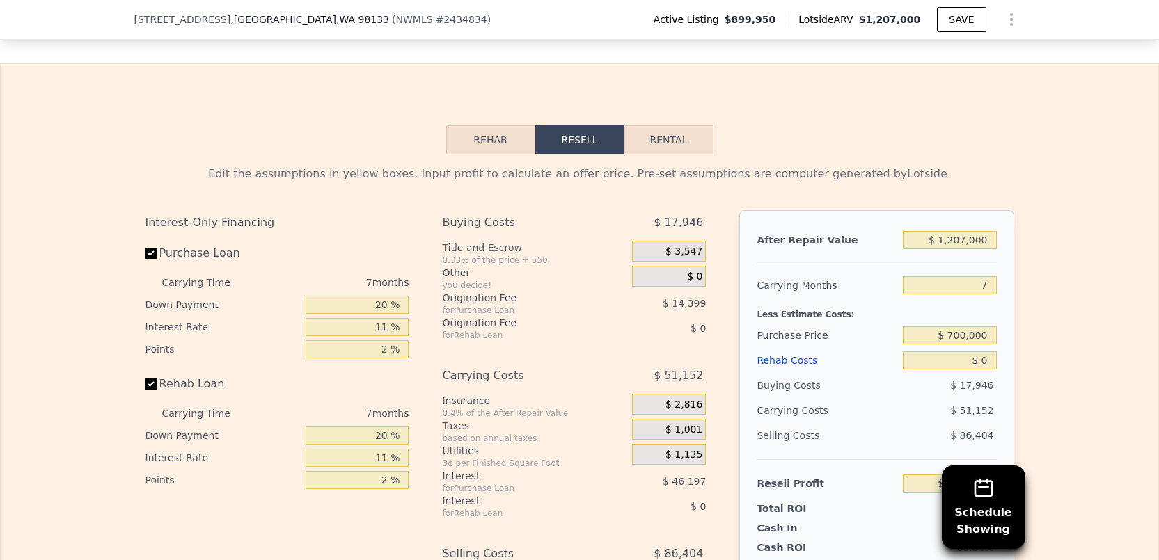
type input "$ 365,632"
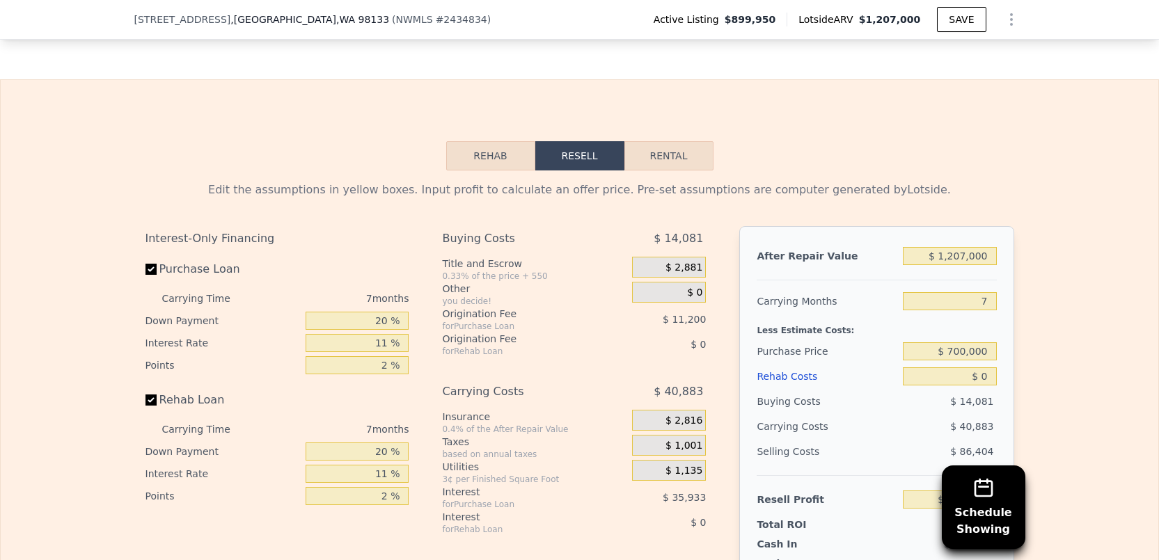
scroll to position [1699, 0]
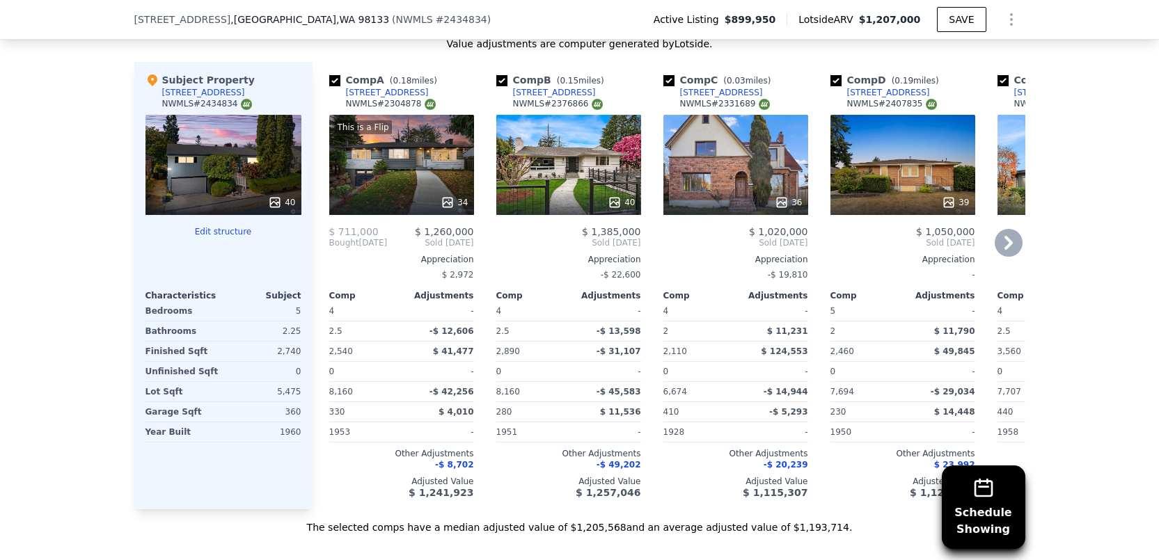
click at [401, 175] on div "This is a Flip 34" at bounding box center [401, 165] width 145 height 100
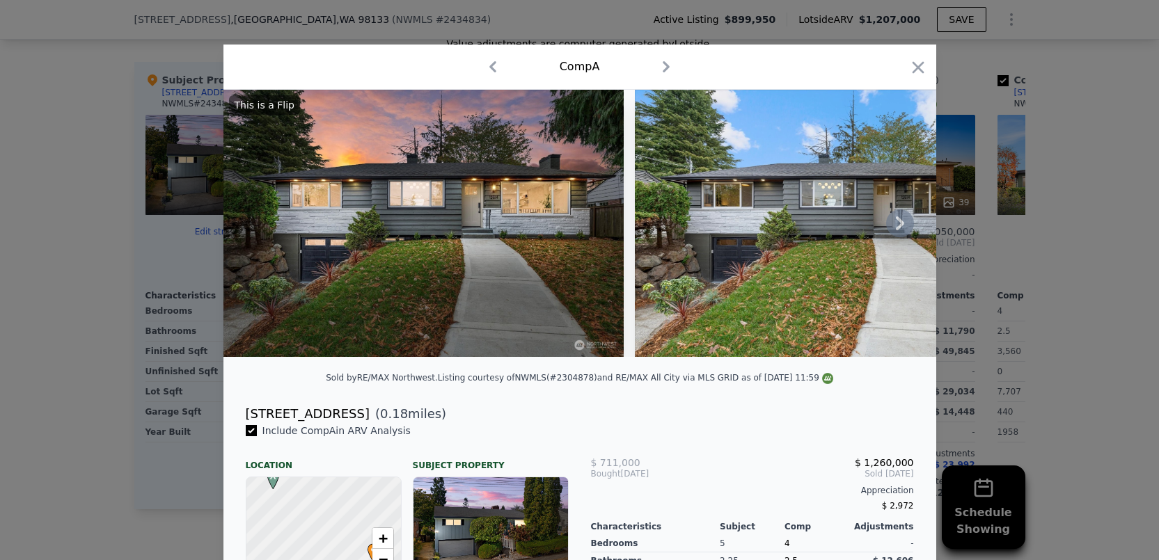
scroll to position [280, 0]
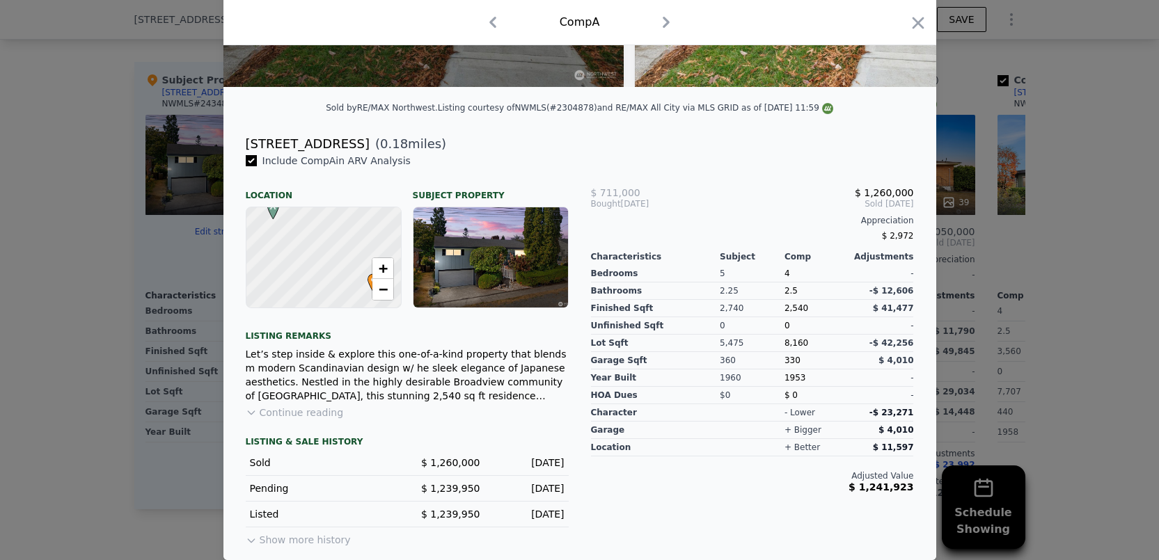
click at [258, 537] on button "Show more history" at bounding box center [298, 537] width 105 height 19
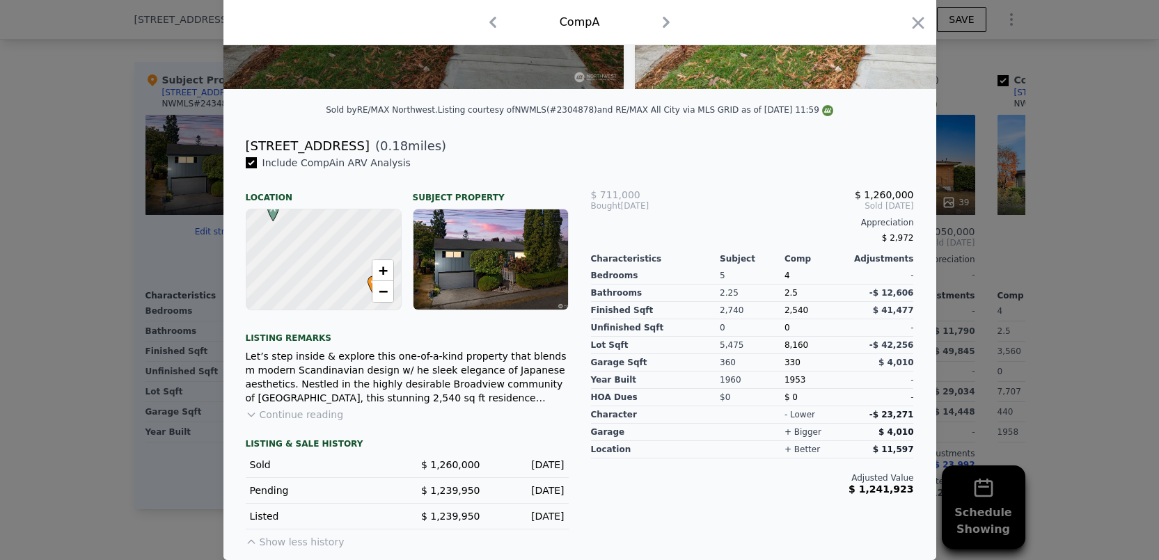
click at [246, 542] on icon at bounding box center [251, 542] width 11 height 11
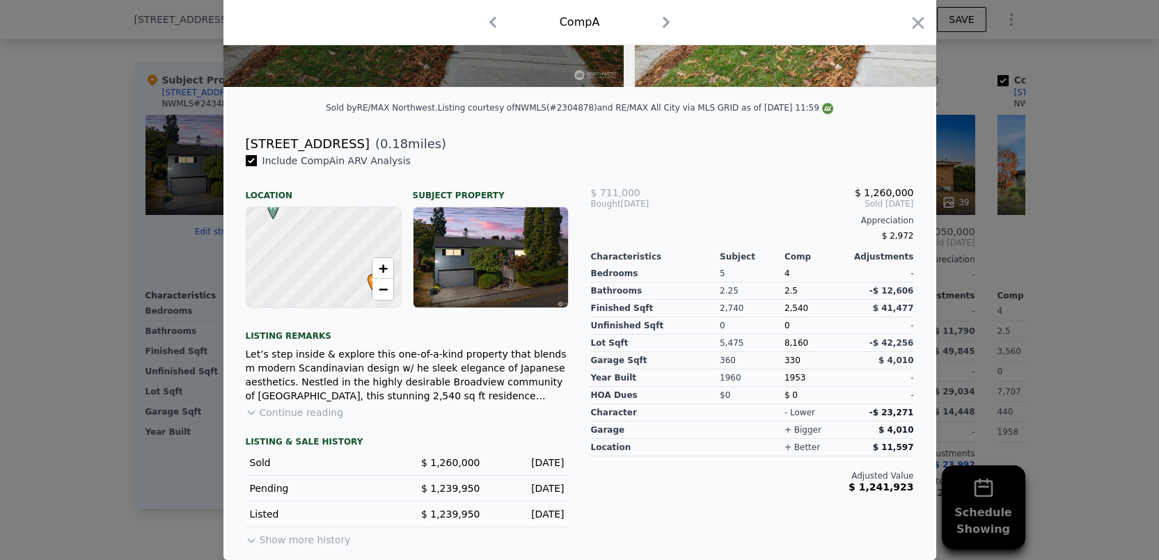
scroll to position [280, 0]
click at [283, 540] on button "Show more history" at bounding box center [298, 537] width 105 height 19
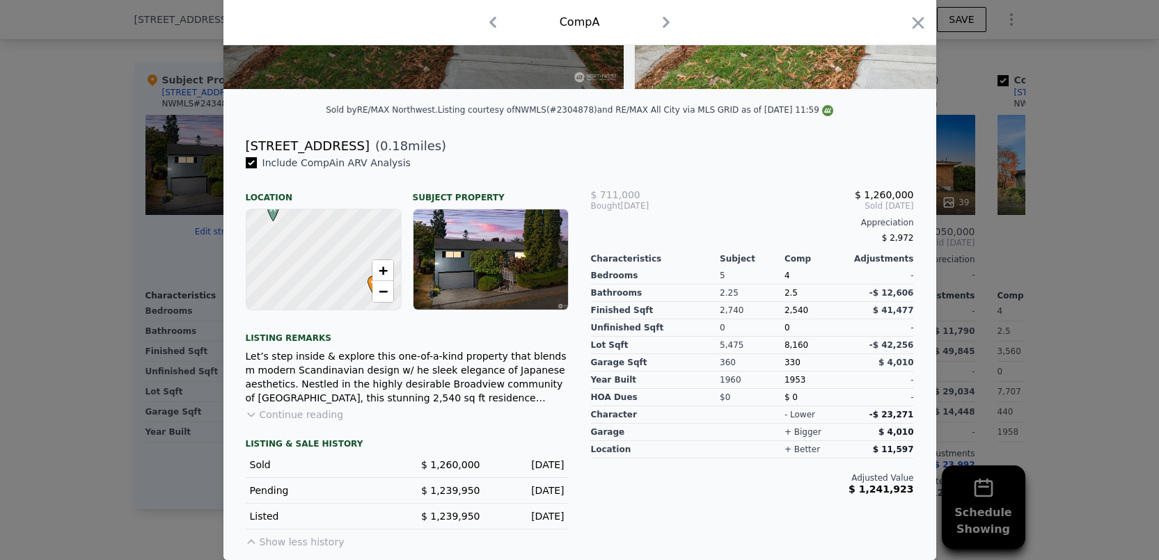
scroll to position [278, 0]
click at [285, 415] on button "Continue reading" at bounding box center [295, 415] width 98 height 14
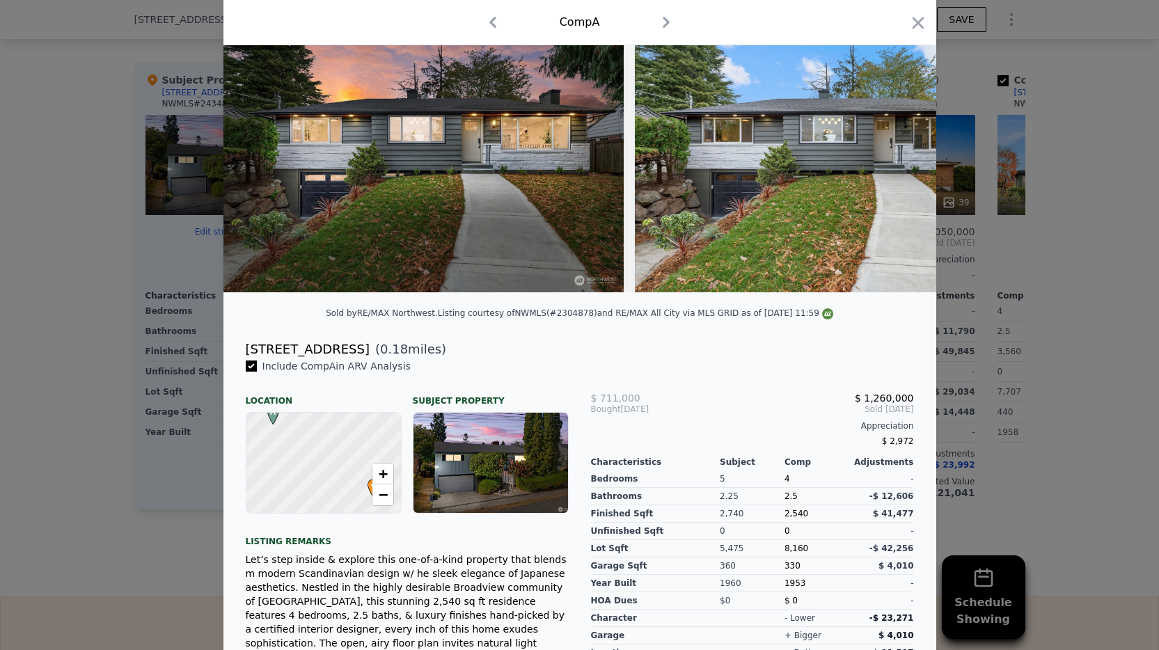
scroll to position [0, 0]
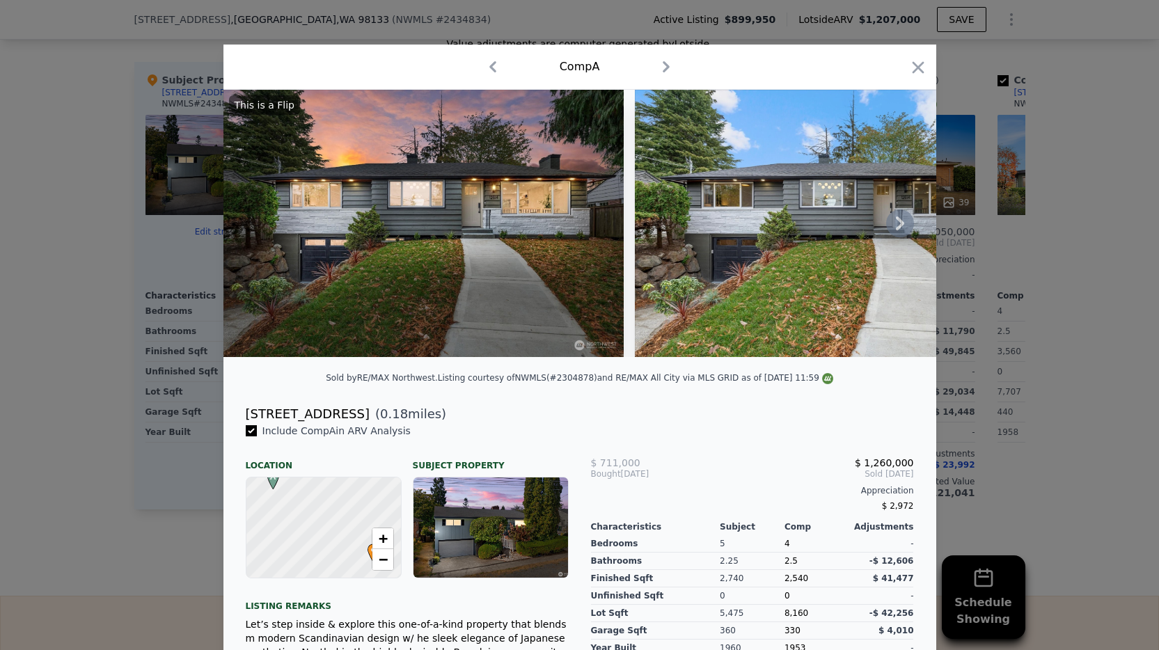
click at [905, 228] on icon at bounding box center [900, 224] width 28 height 28
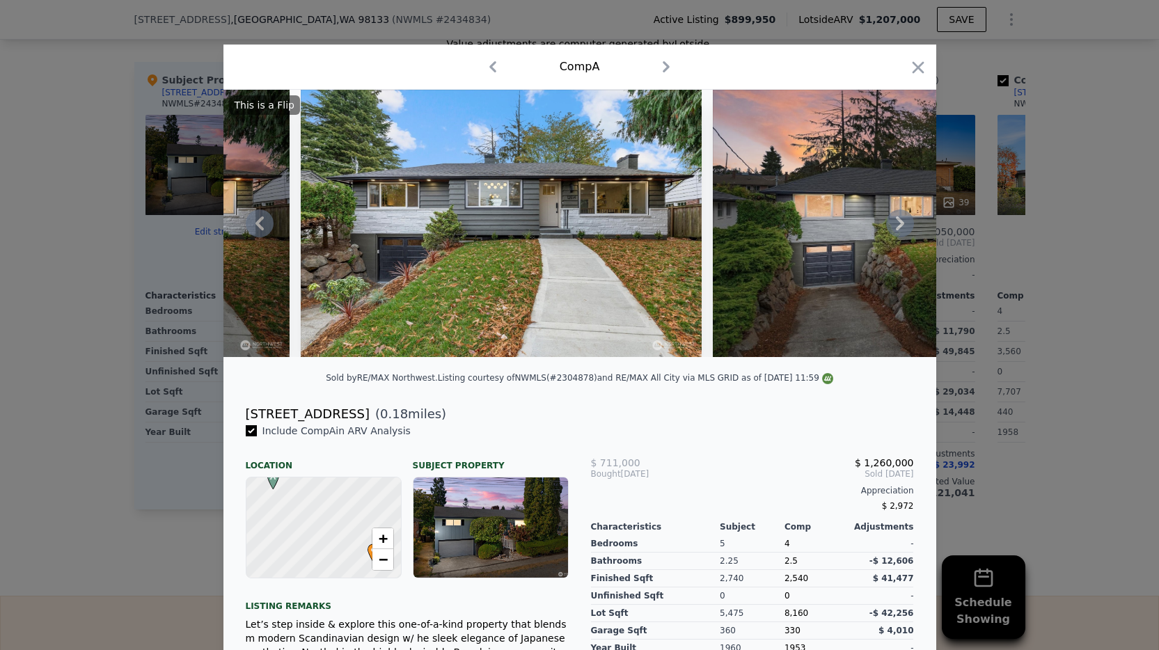
click at [905, 228] on icon at bounding box center [900, 224] width 28 height 28
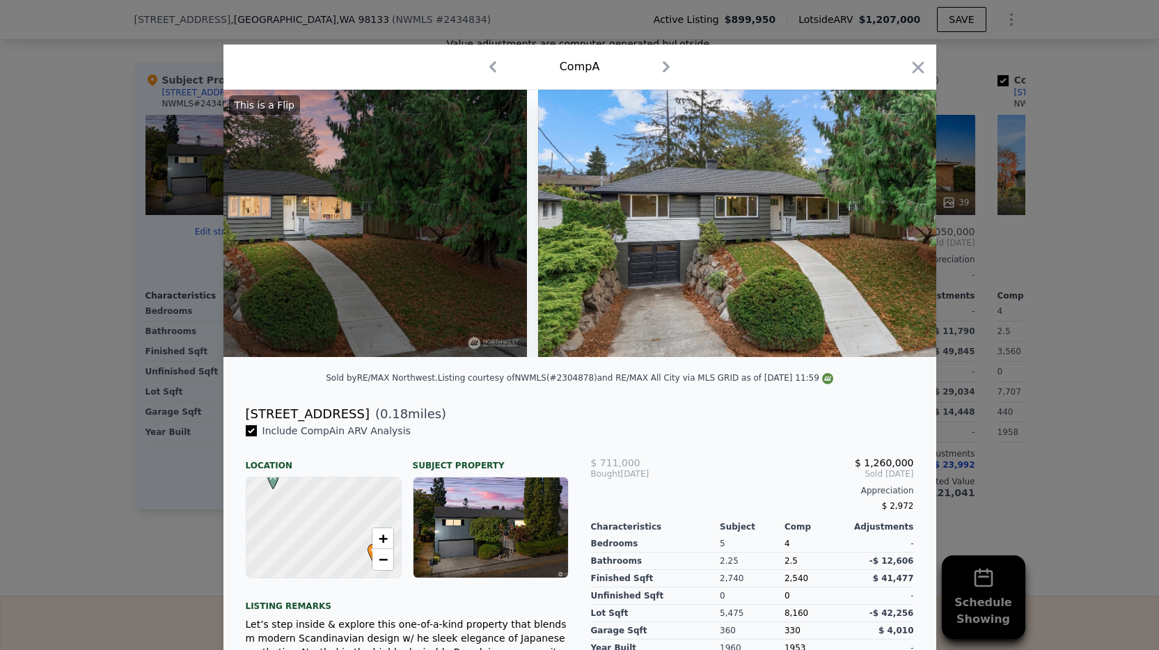
scroll to position [0, 1003]
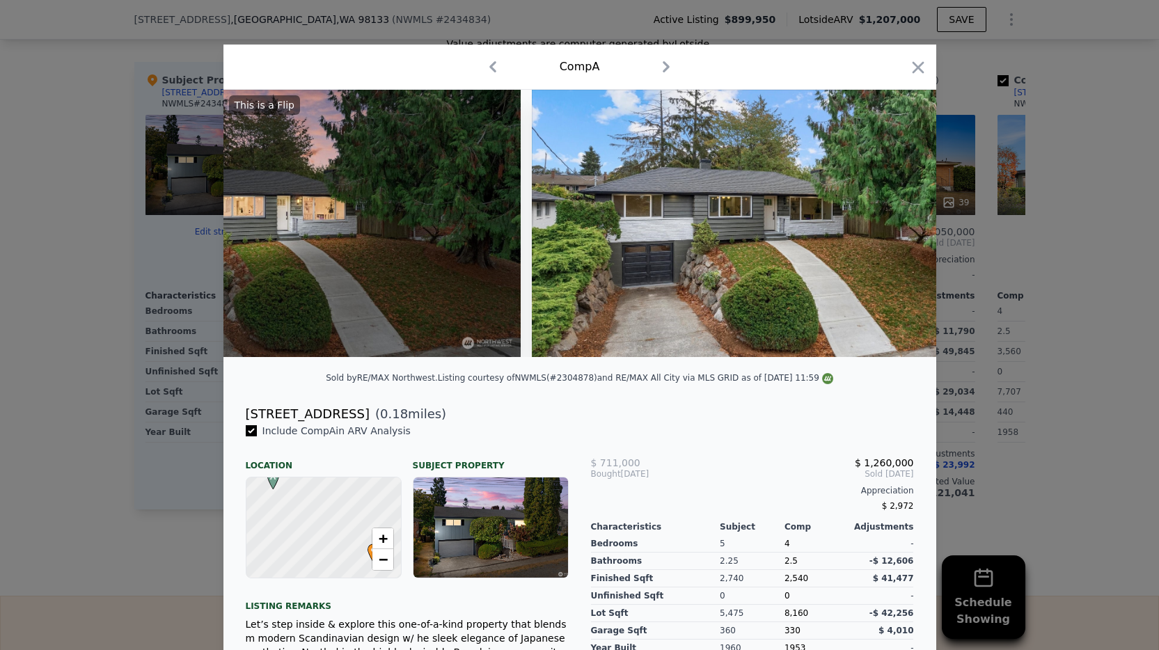
click at [905, 228] on div "This is a Flip" at bounding box center [579, 223] width 713 height 267
click at [905, 228] on icon at bounding box center [900, 224] width 28 height 28
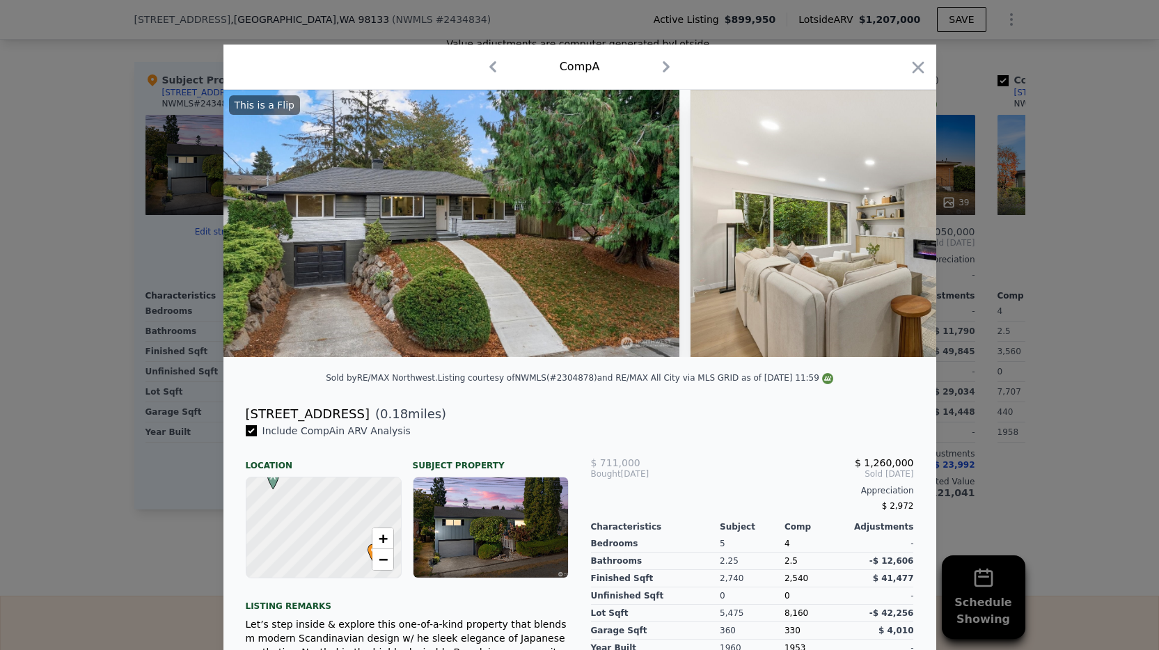
scroll to position [0, 1337]
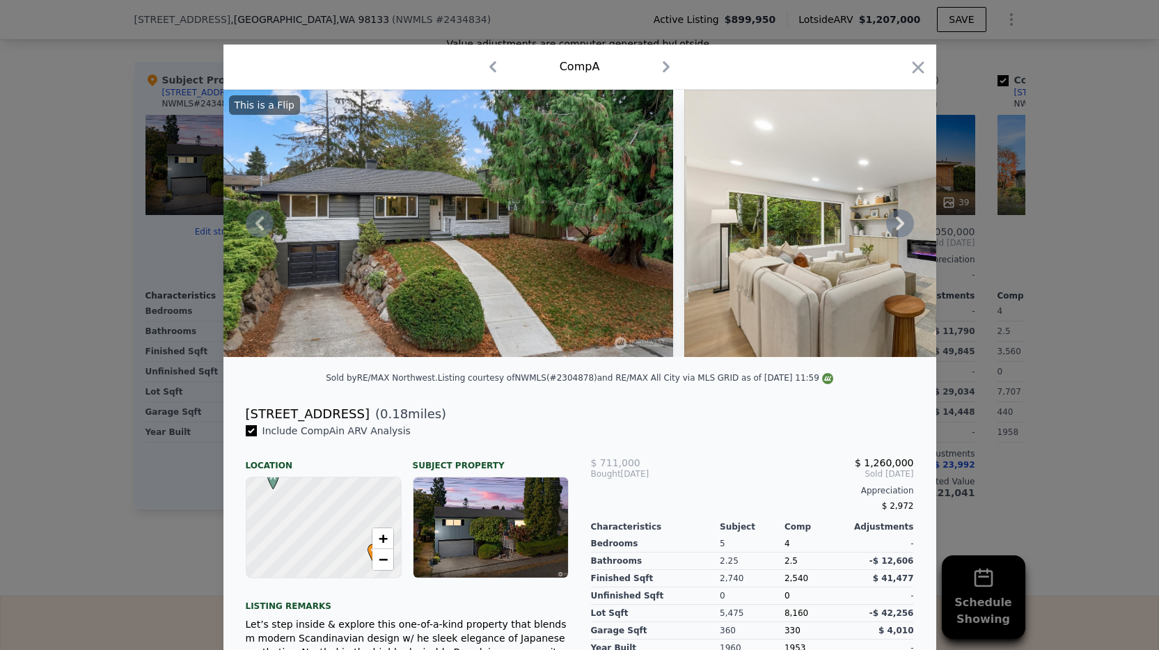
click at [902, 233] on icon at bounding box center [900, 224] width 28 height 28
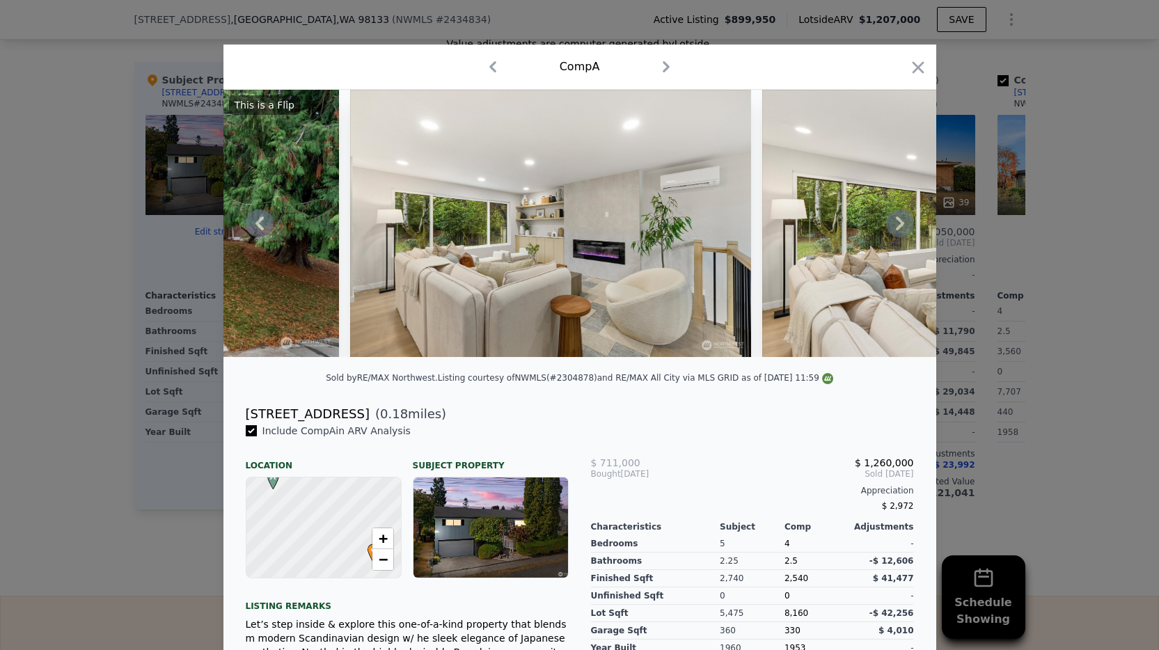
click at [902, 233] on icon at bounding box center [900, 224] width 28 height 28
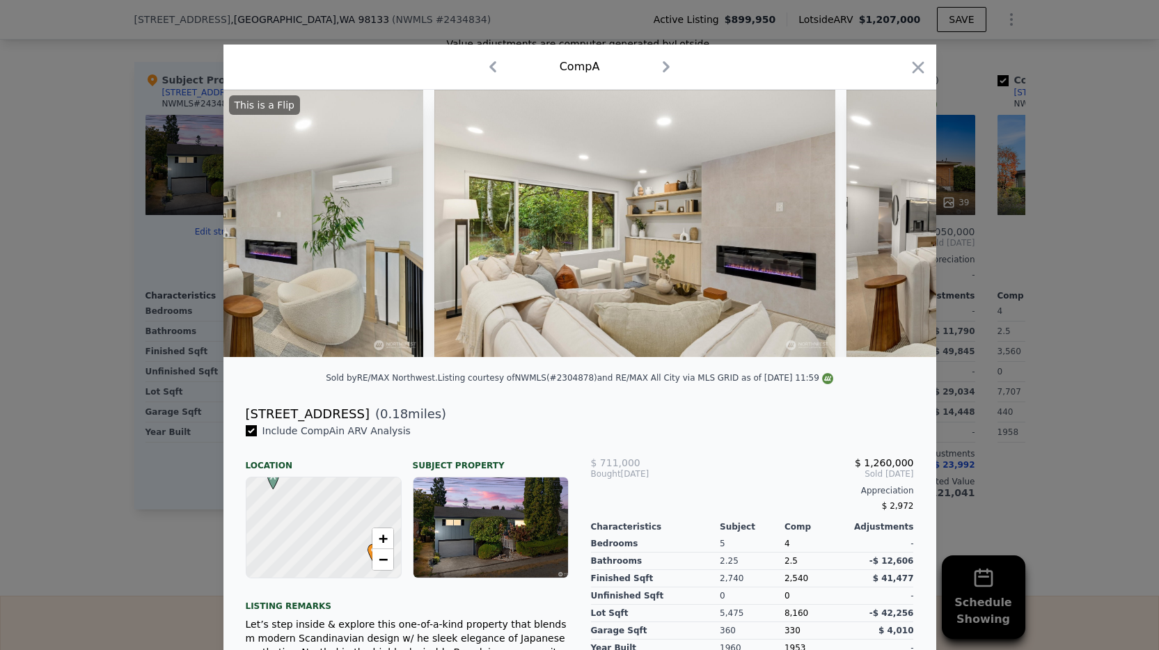
scroll to position [0, 2005]
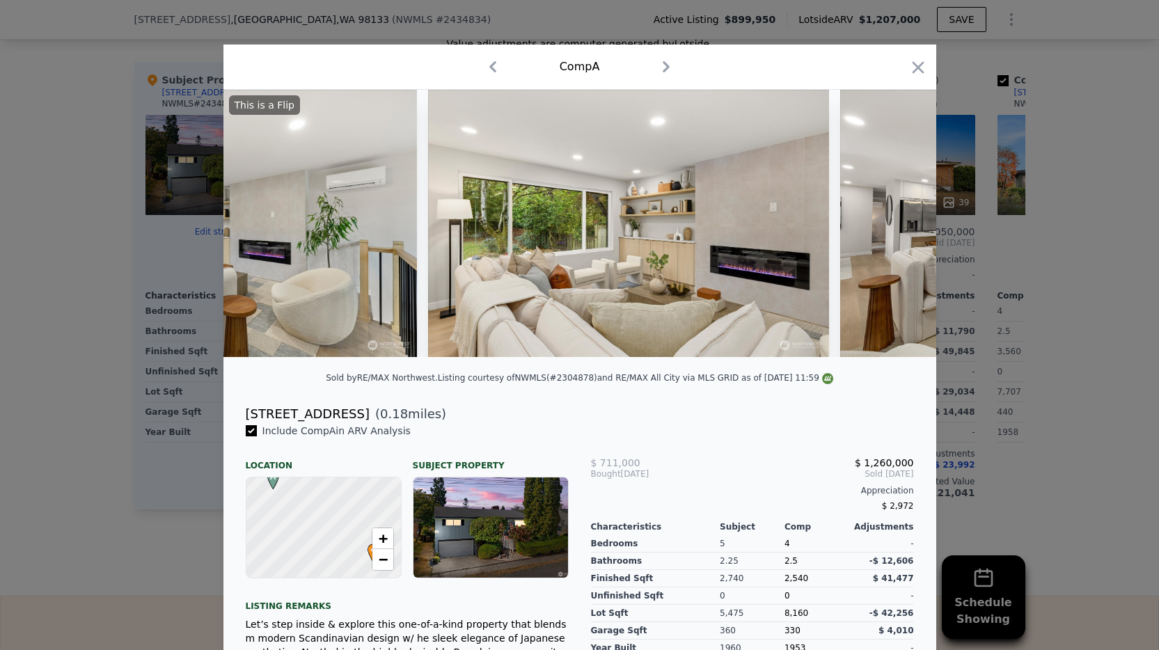
click at [902, 233] on img at bounding box center [1040, 223] width 401 height 267
click at [898, 228] on icon at bounding box center [900, 224] width 8 height 14
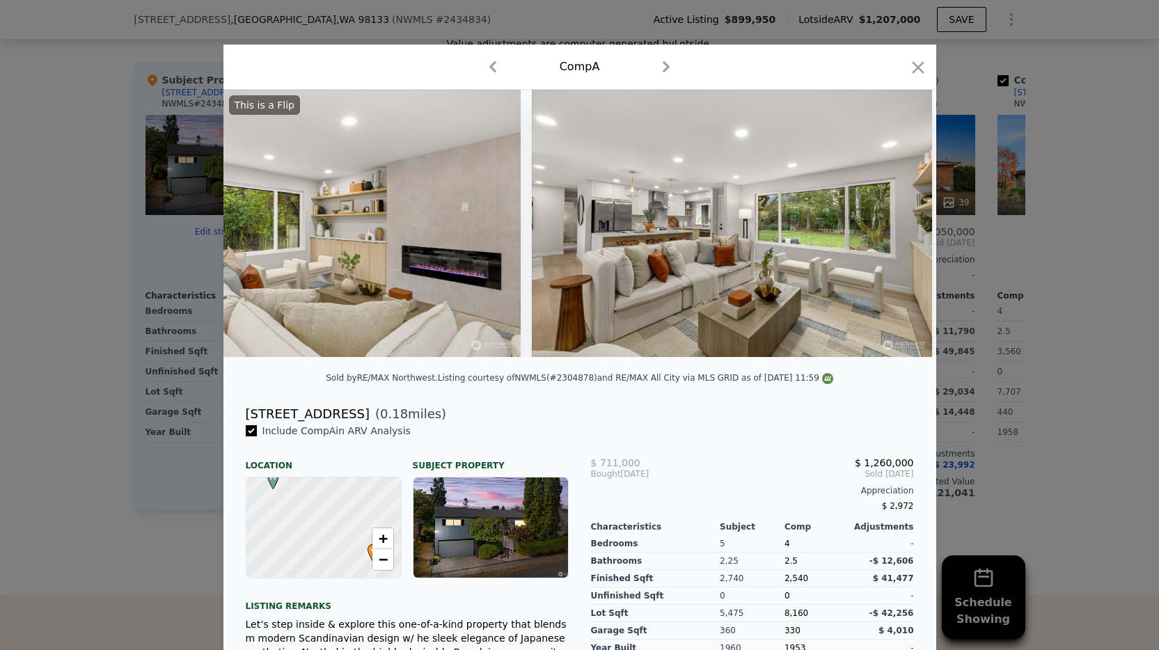
scroll to position [0, 2339]
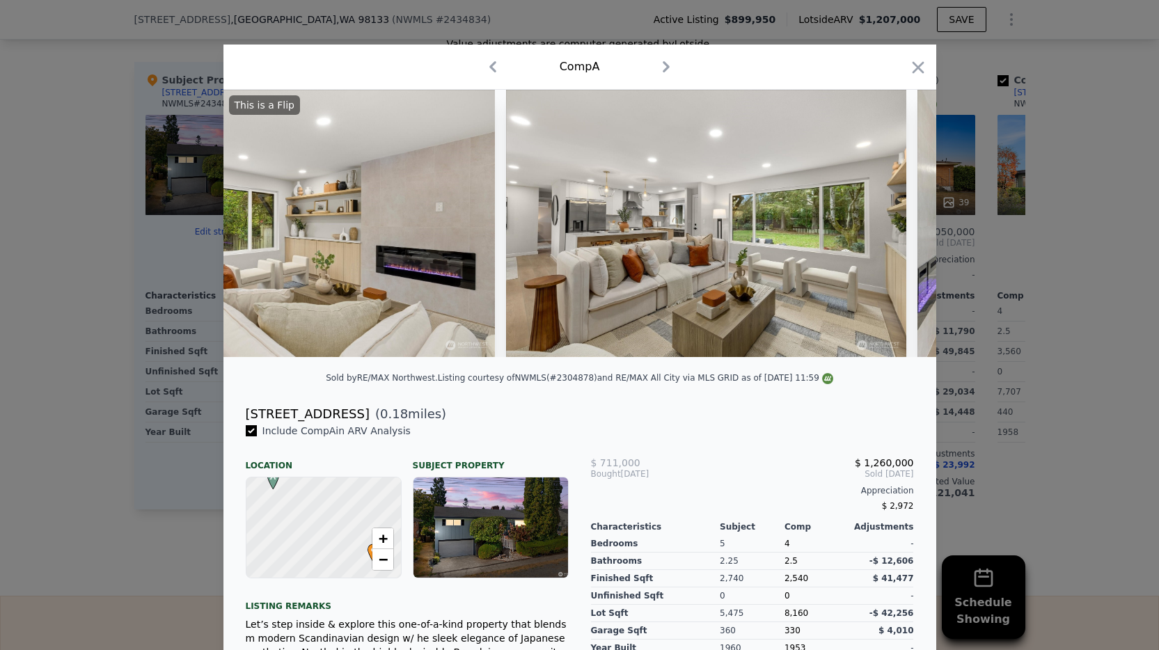
click at [898, 228] on img at bounding box center [706, 223] width 401 height 267
click at [897, 228] on icon at bounding box center [900, 224] width 8 height 14
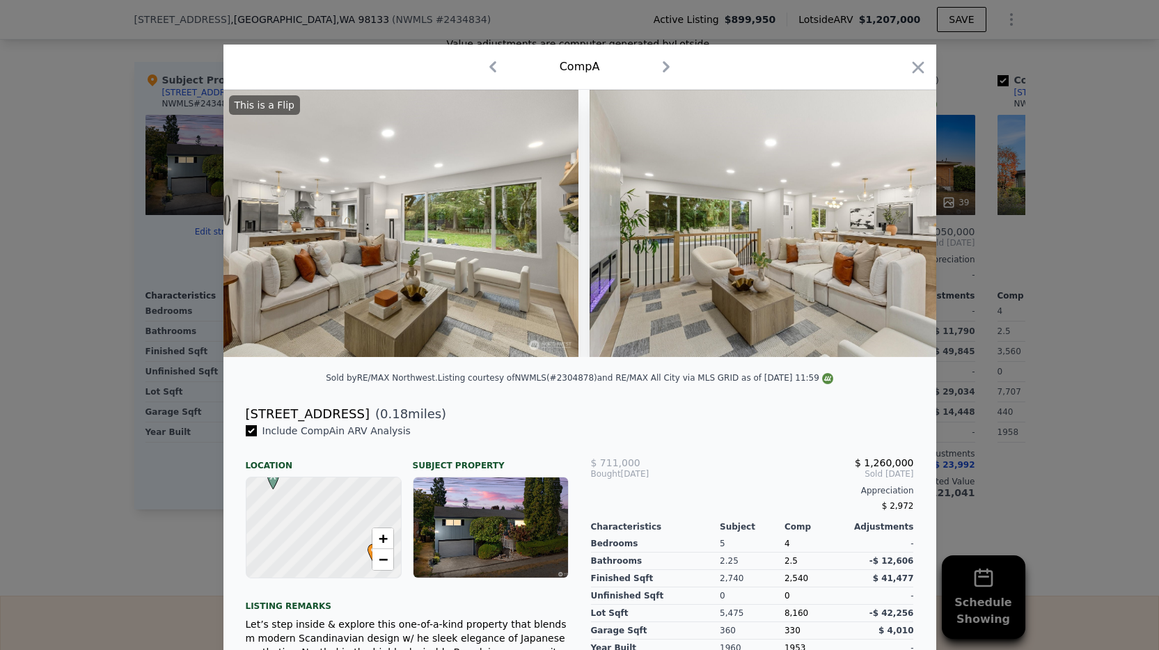
scroll to position [0, 2673]
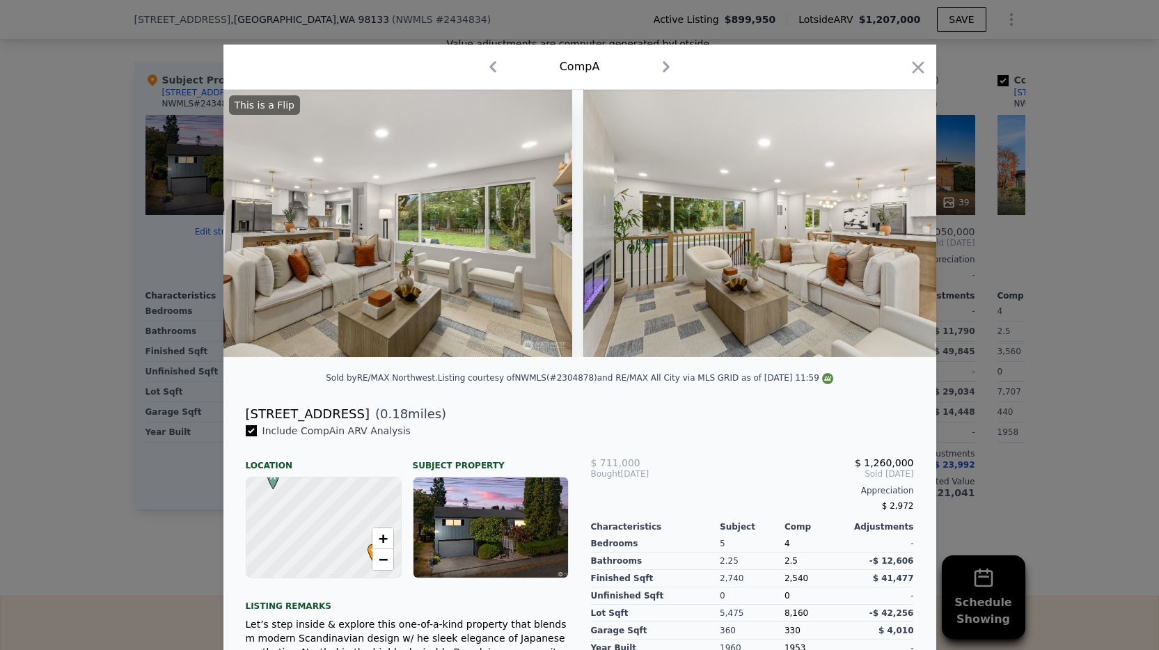
click at [897, 228] on img at bounding box center [783, 223] width 401 height 267
click at [897, 228] on icon at bounding box center [900, 224] width 8 height 14
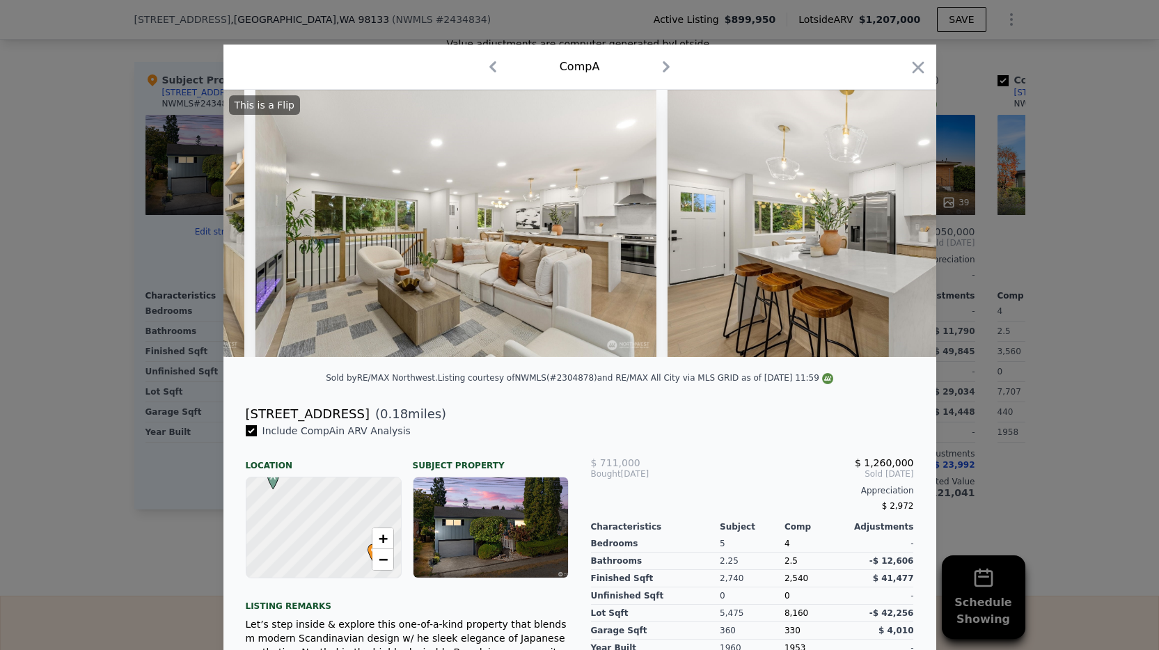
scroll to position [0, 3008]
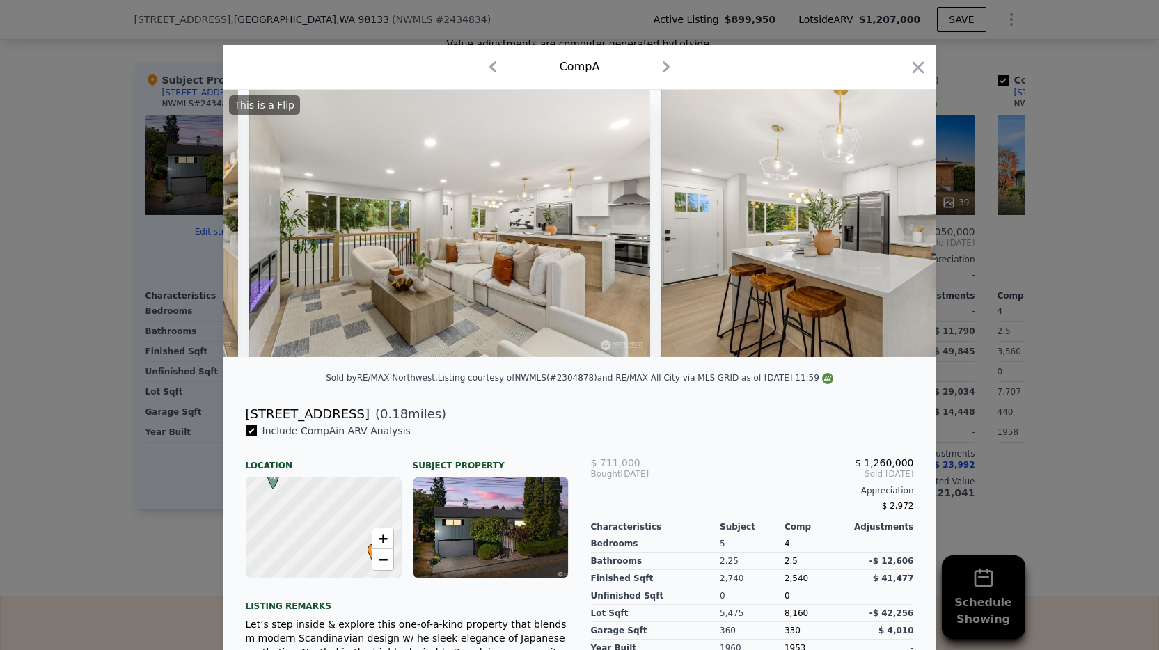
click at [897, 228] on img at bounding box center [861, 223] width 401 height 267
click at [897, 228] on icon at bounding box center [900, 224] width 8 height 14
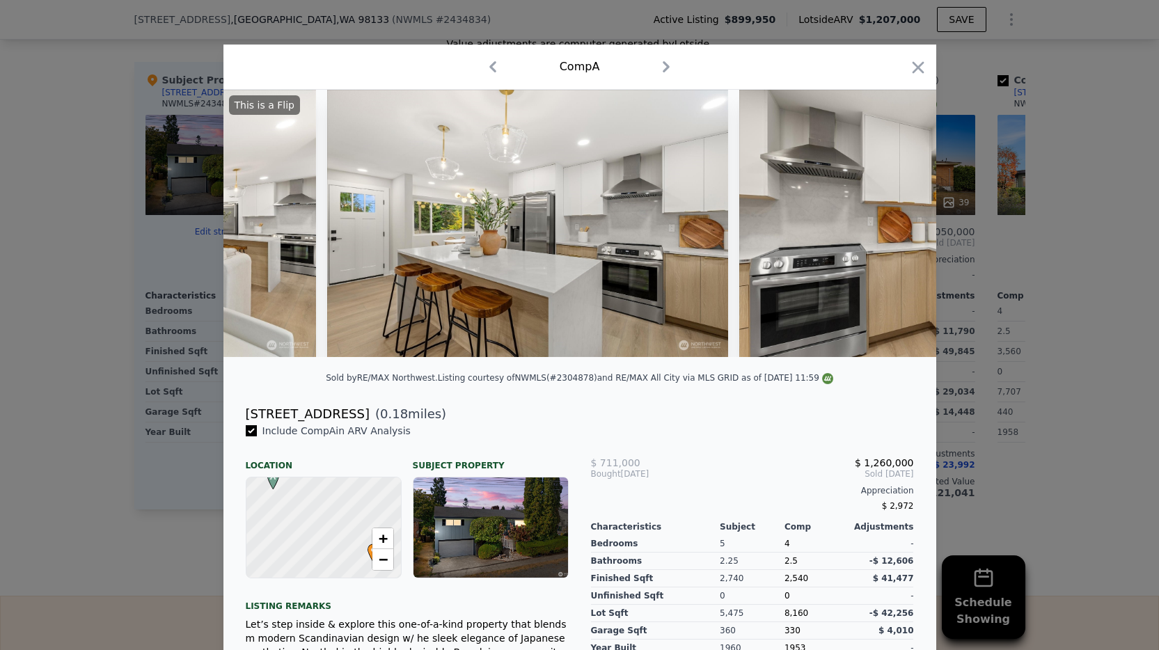
click at [897, 228] on img at bounding box center [939, 223] width 401 height 267
click at [897, 228] on icon at bounding box center [900, 224] width 8 height 14
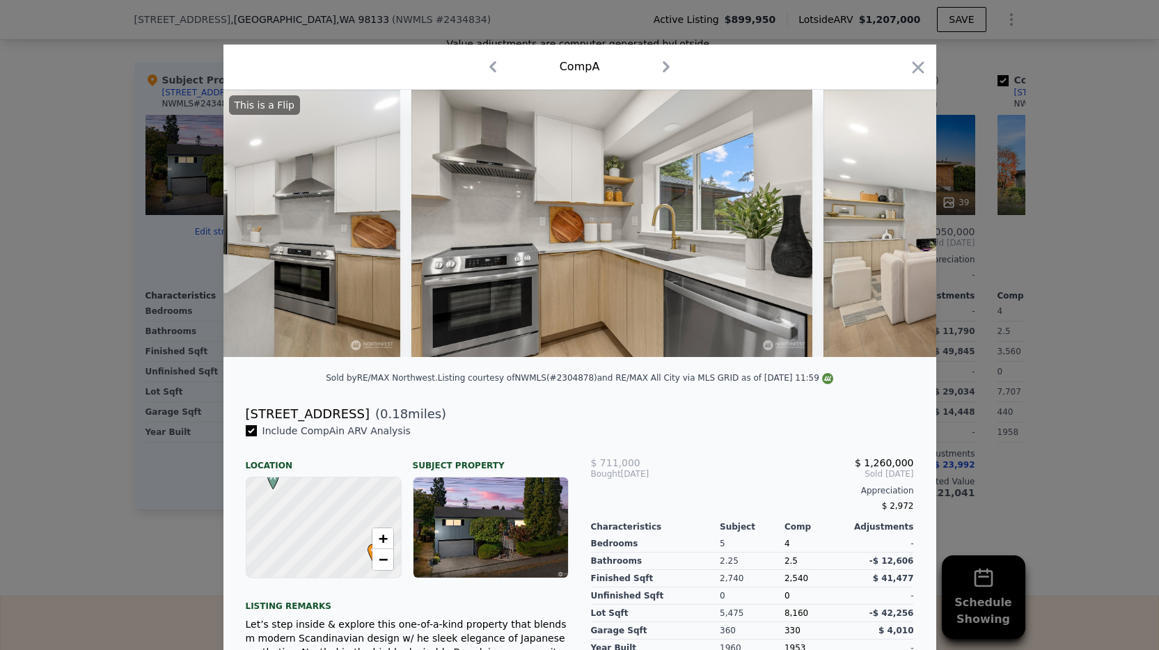
scroll to position [0, 3676]
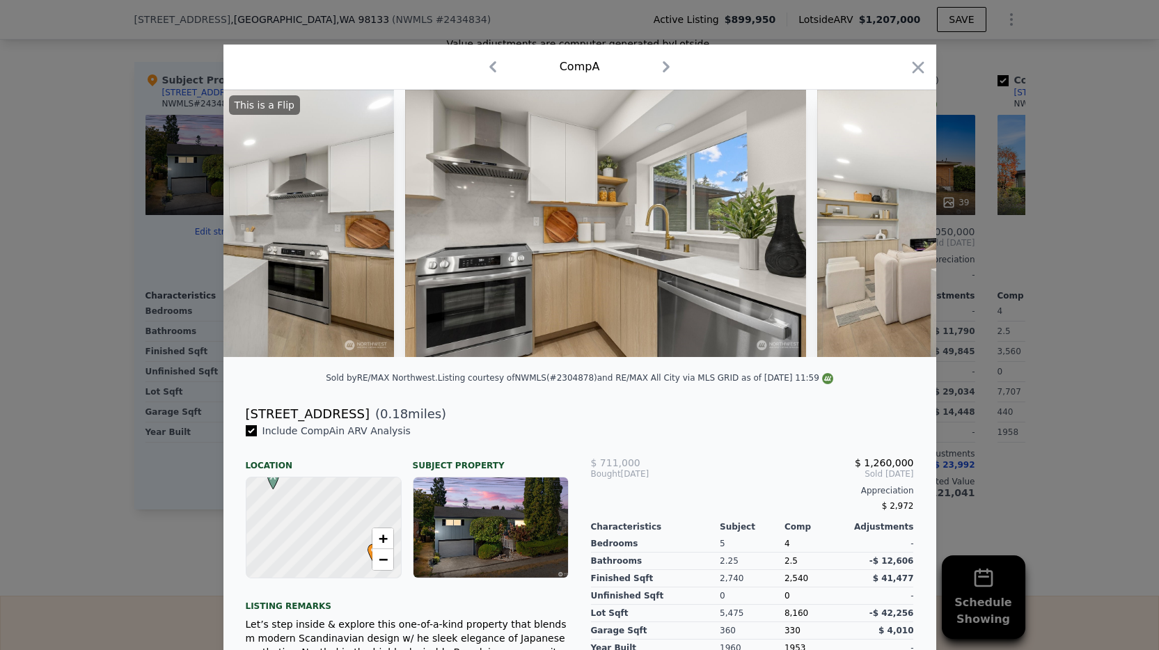
click at [900, 232] on img at bounding box center [1017, 223] width 401 height 267
click at [898, 227] on icon at bounding box center [900, 224] width 28 height 28
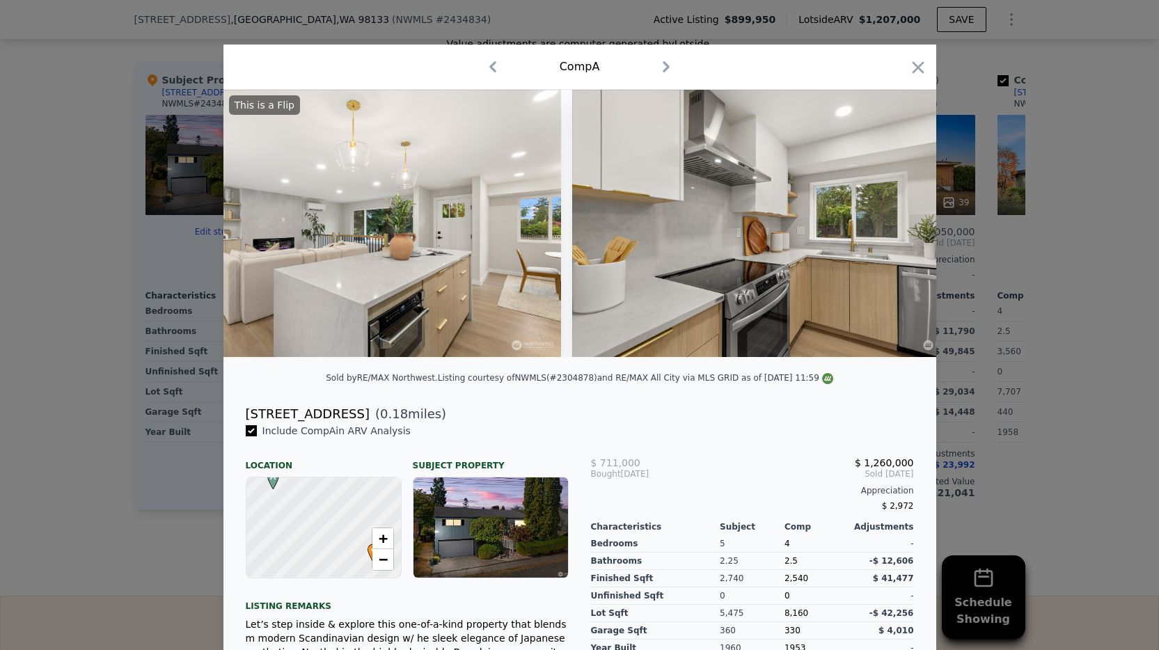
scroll to position [0, 4344]
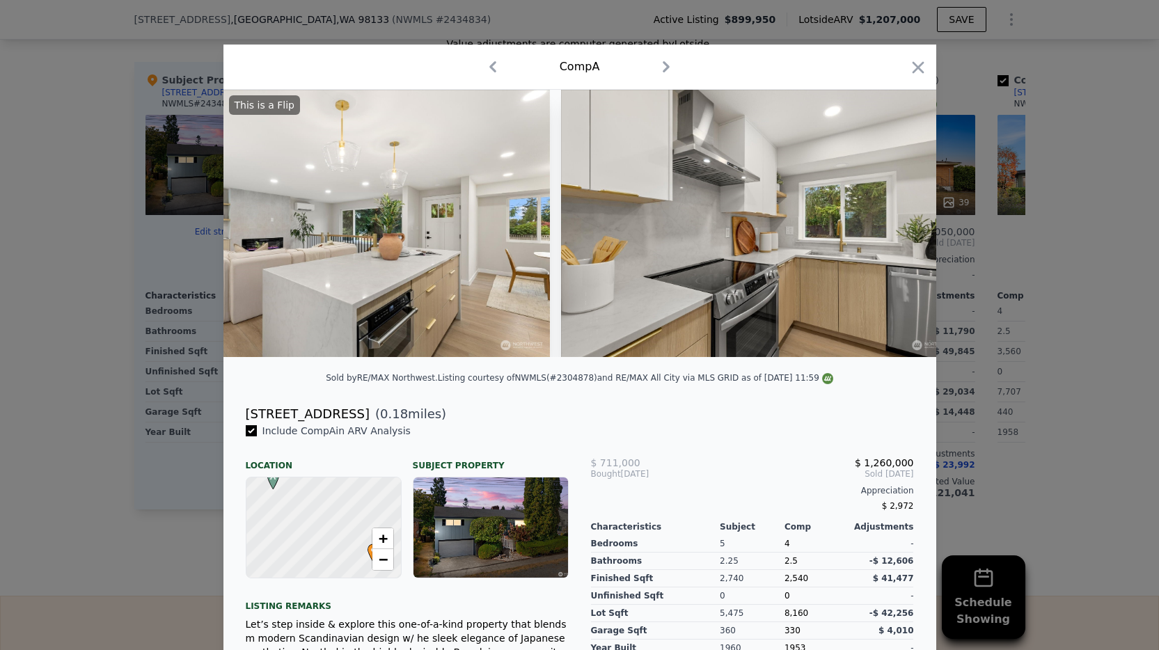
click at [726, 349] on img at bounding box center [761, 223] width 401 height 267
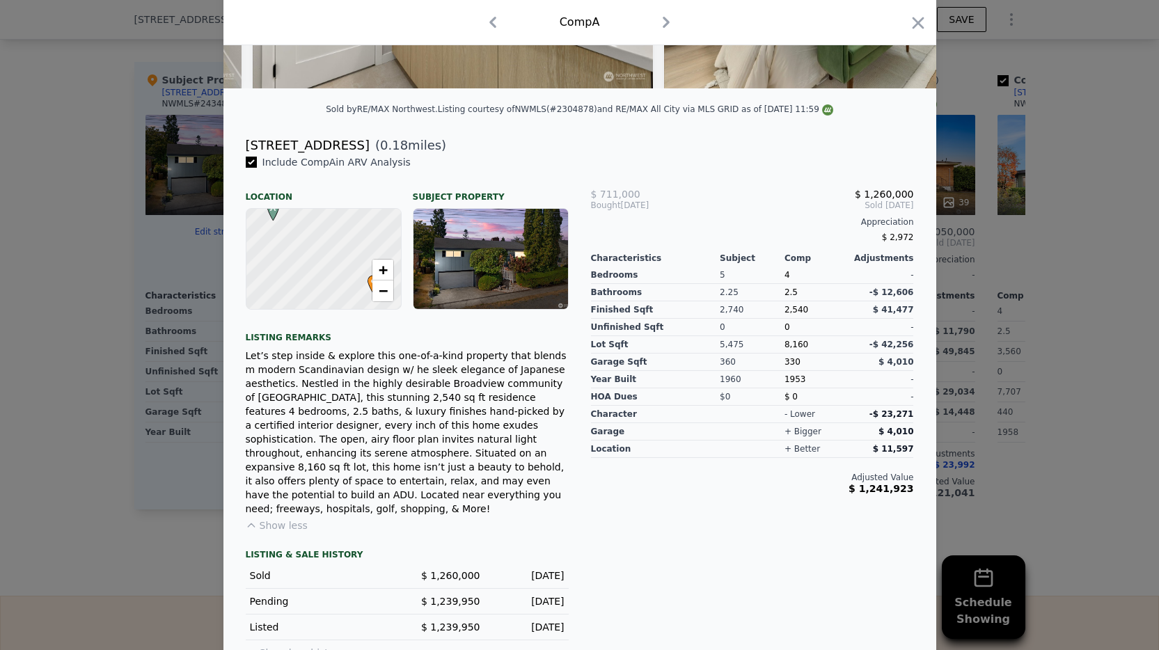
scroll to position [268, 0]
click at [321, 269] on div at bounding box center [322, 260] width 185 height 120
click at [378, 299] on span "−" at bounding box center [382, 291] width 9 height 17
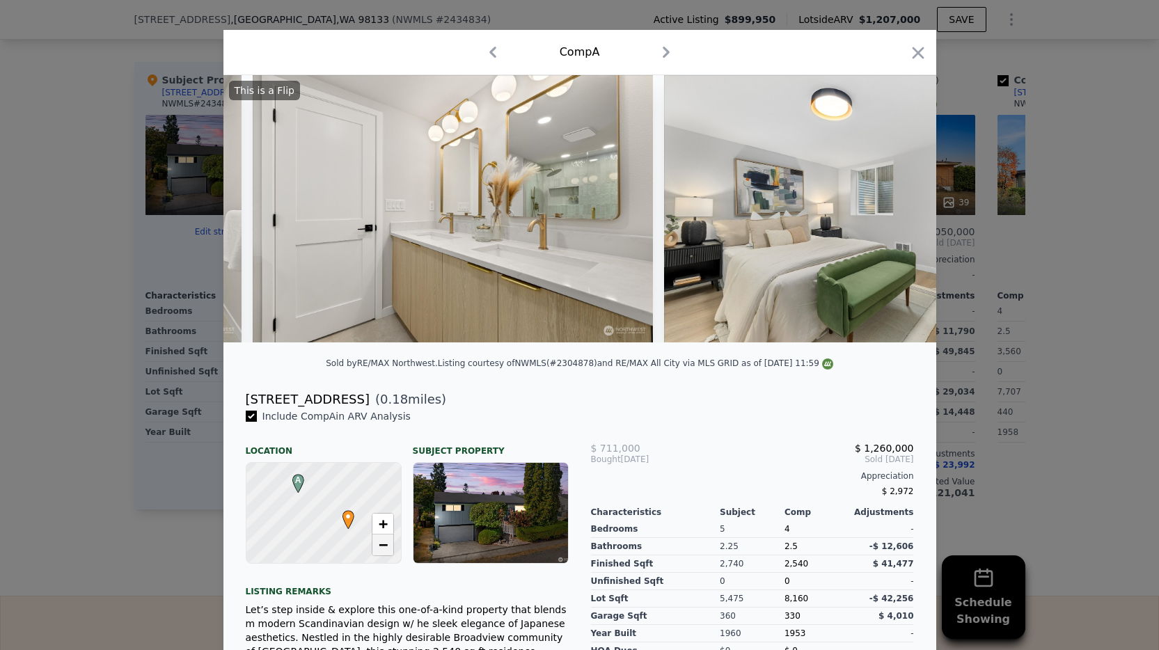
scroll to position [0, 0]
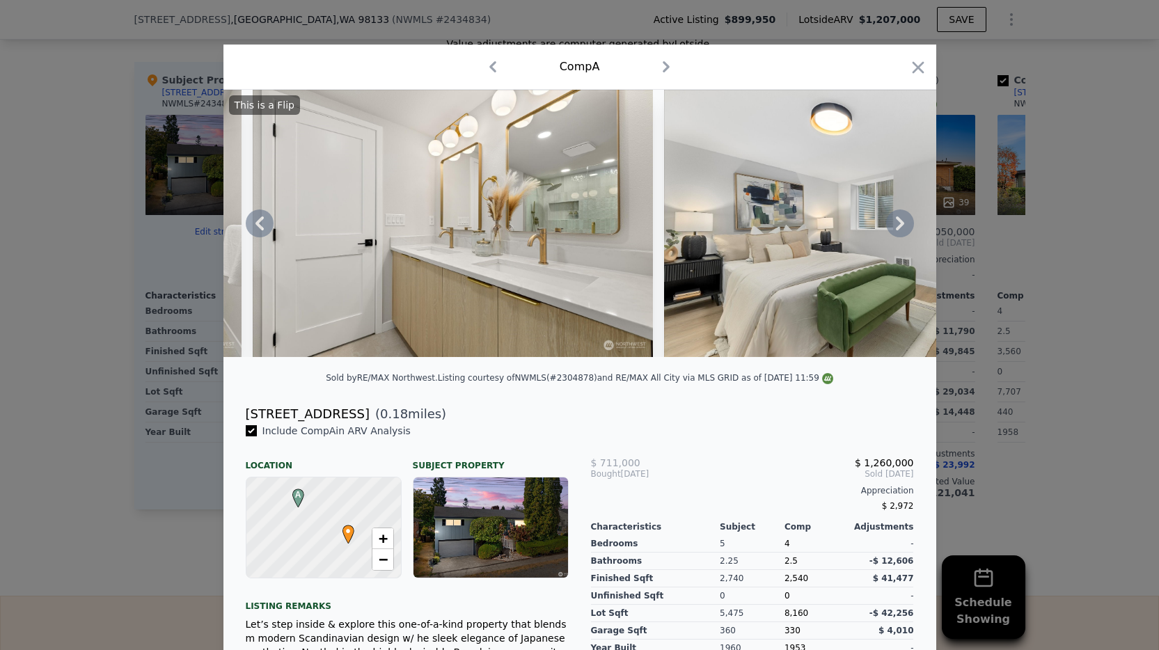
click at [896, 226] on icon at bounding box center [900, 224] width 8 height 14
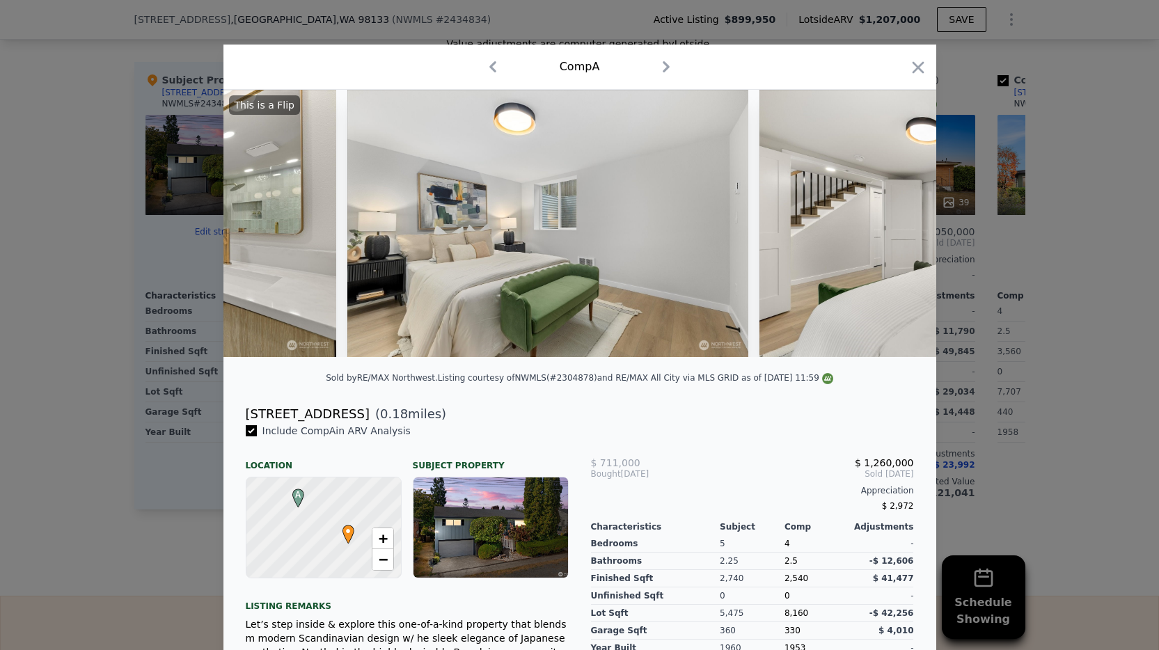
scroll to position [0, 9519]
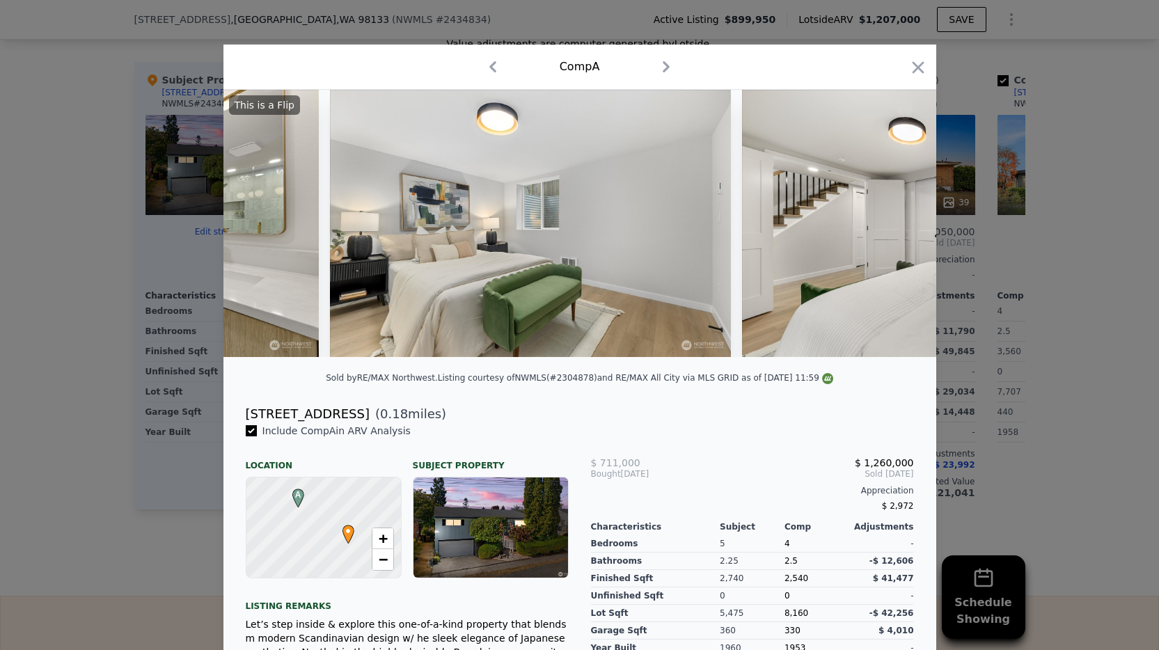
click at [896, 226] on img at bounding box center [942, 223] width 401 height 267
click at [912, 64] on icon "button" at bounding box center [918, 67] width 12 height 12
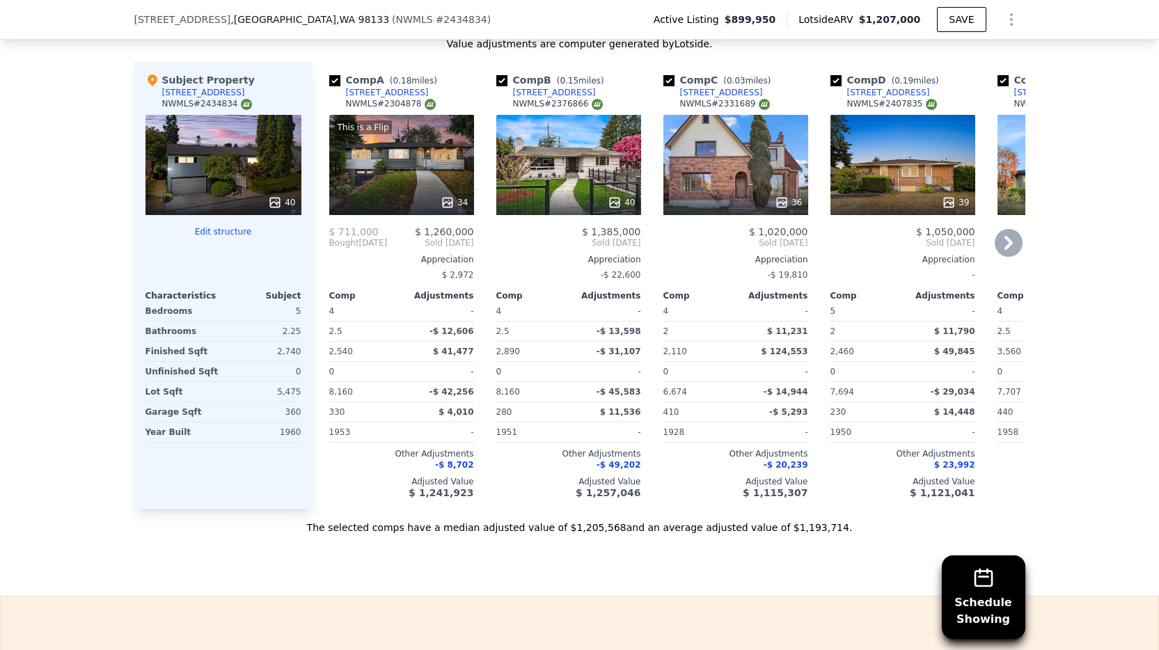
click at [550, 165] on div "40" at bounding box center [568, 165] width 145 height 100
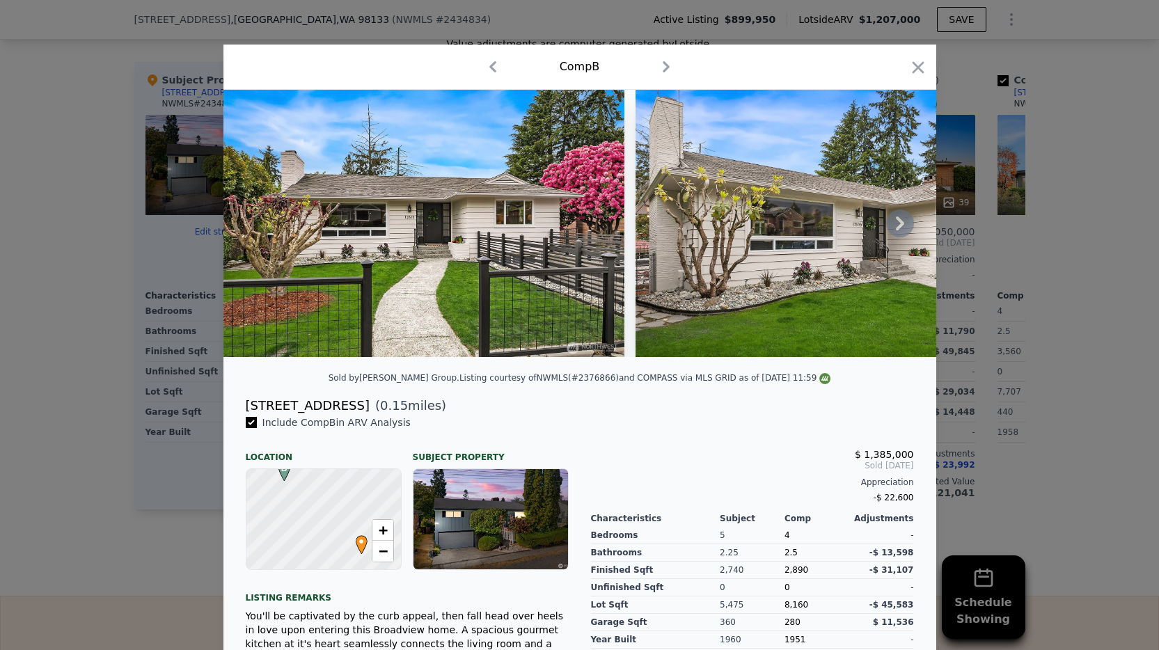
click at [907, 230] on icon at bounding box center [900, 224] width 28 height 28
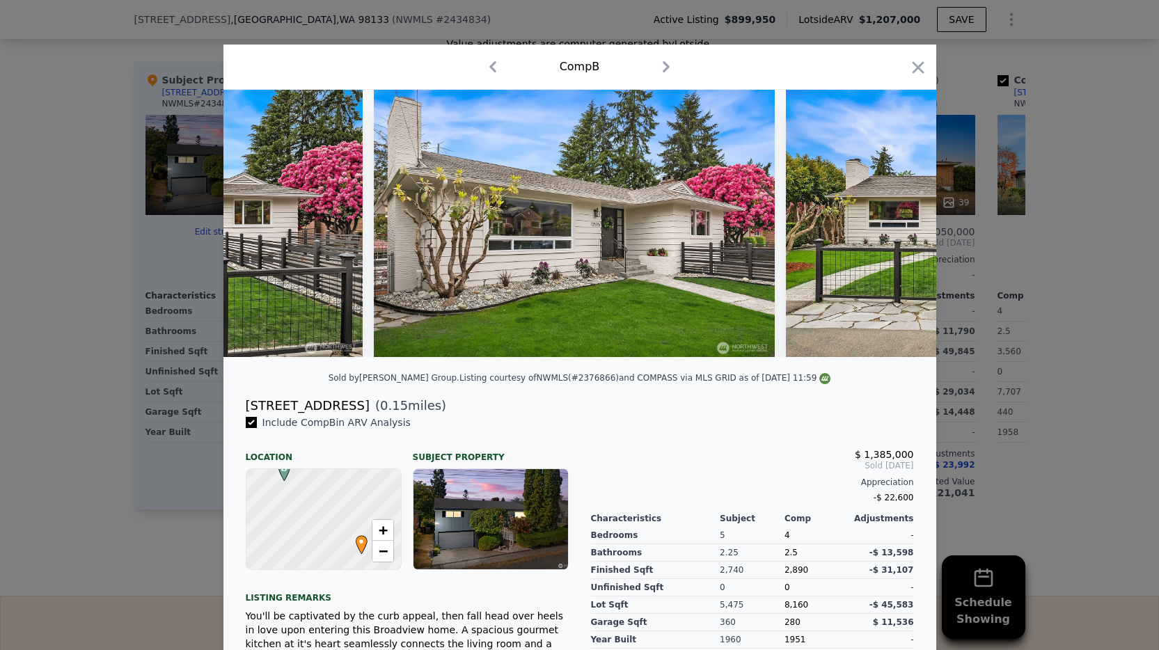
scroll to position [0, 334]
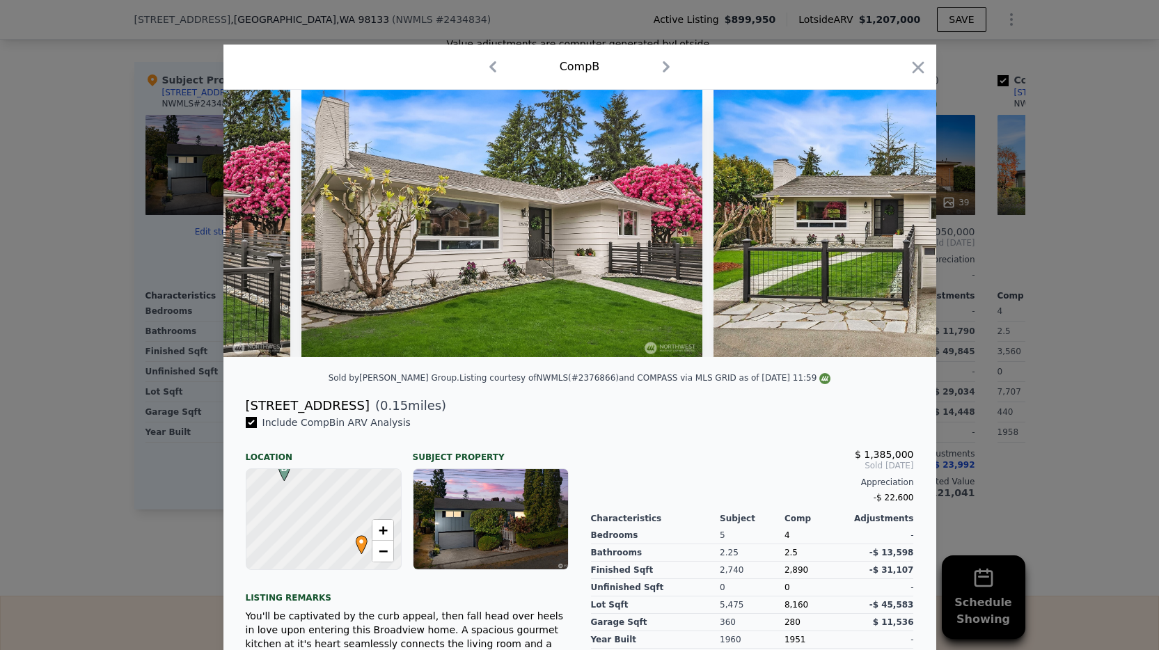
click at [901, 230] on img at bounding box center [914, 223] width 401 height 267
click at [902, 233] on icon at bounding box center [900, 224] width 28 height 28
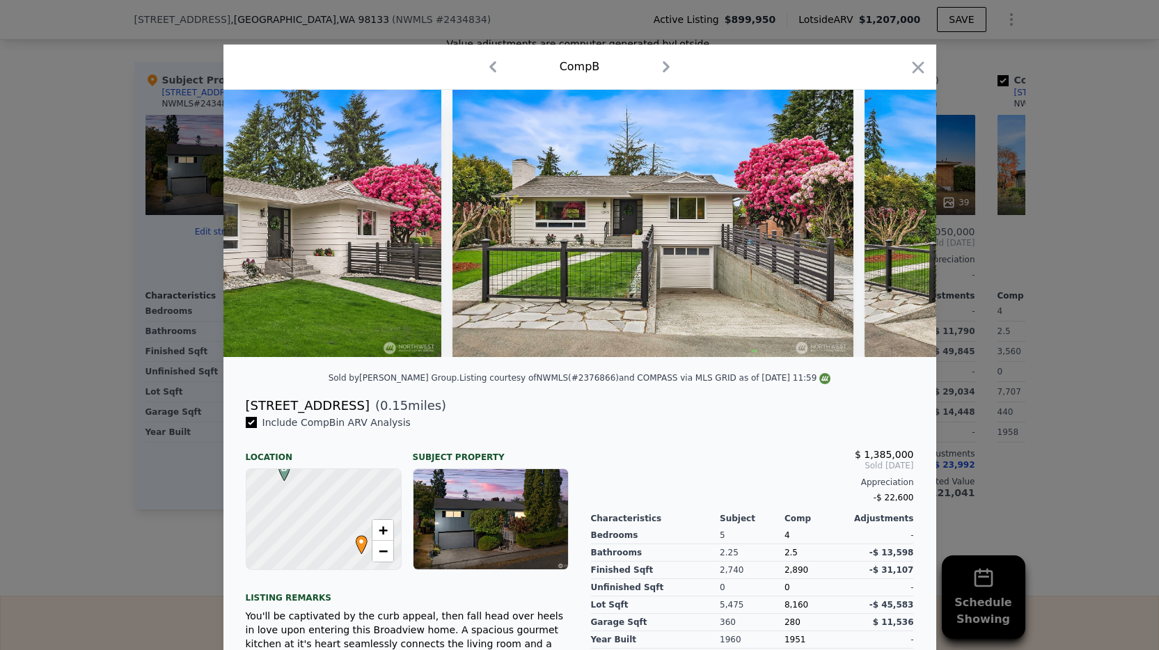
scroll to position [0, 668]
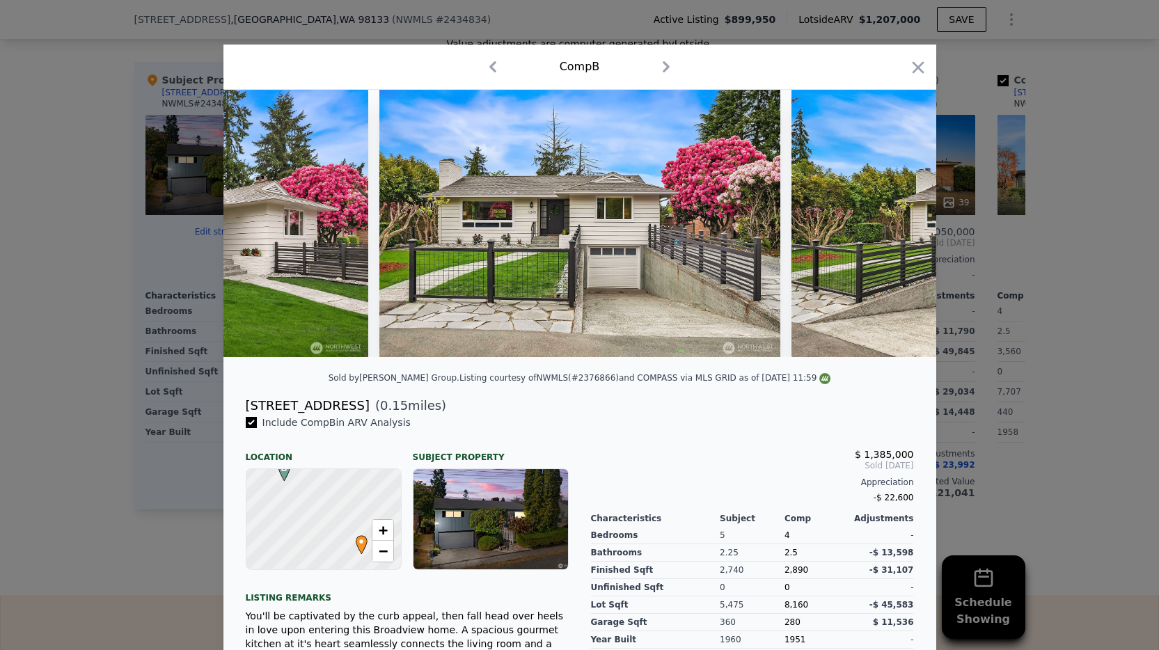
click at [899, 232] on img at bounding box center [992, 223] width 401 height 267
click at [901, 230] on icon at bounding box center [900, 224] width 28 height 28
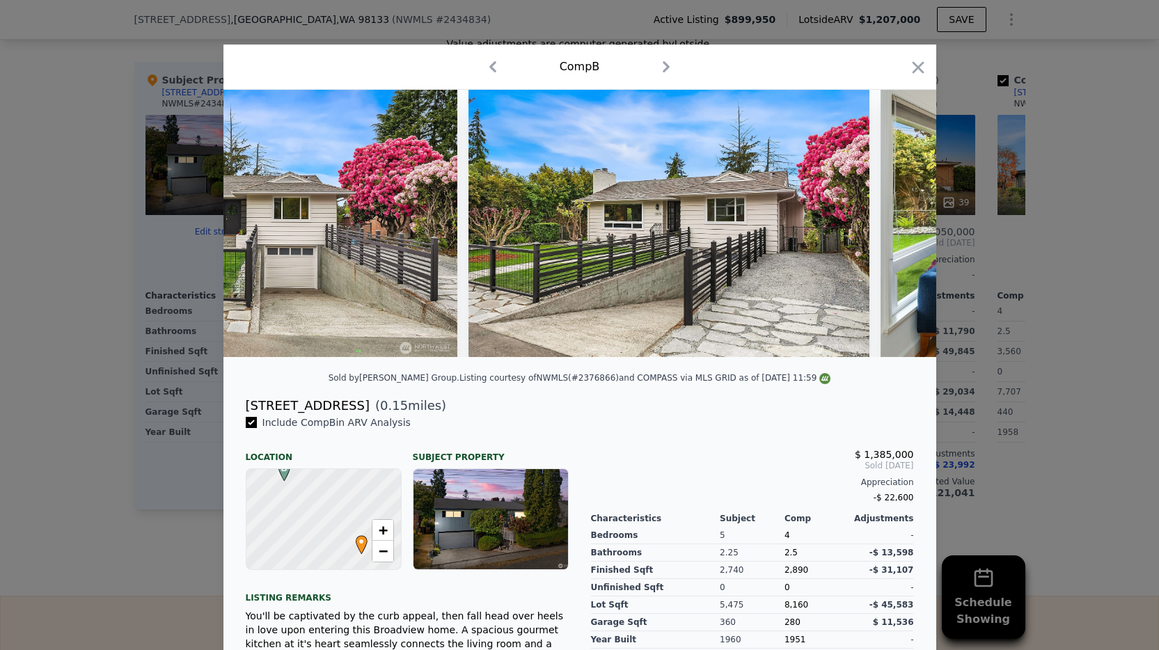
scroll to position [0, 1003]
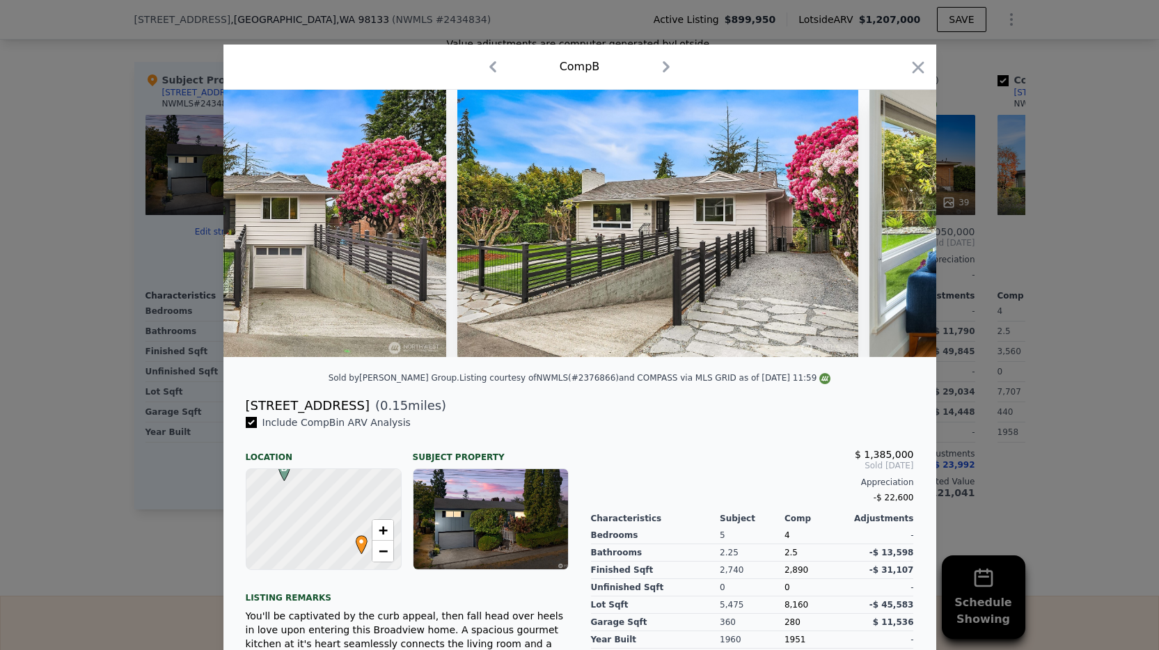
click at [901, 230] on img at bounding box center [1071, 223] width 402 height 267
click at [901, 230] on icon at bounding box center [900, 224] width 28 height 28
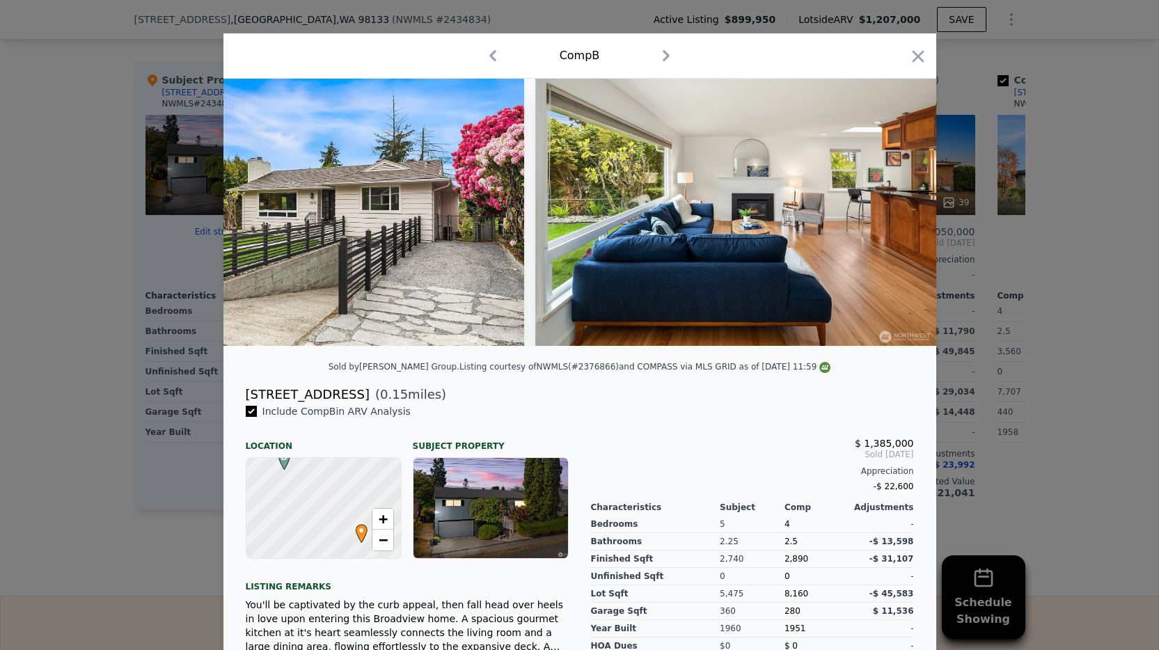
scroll to position [0, 0]
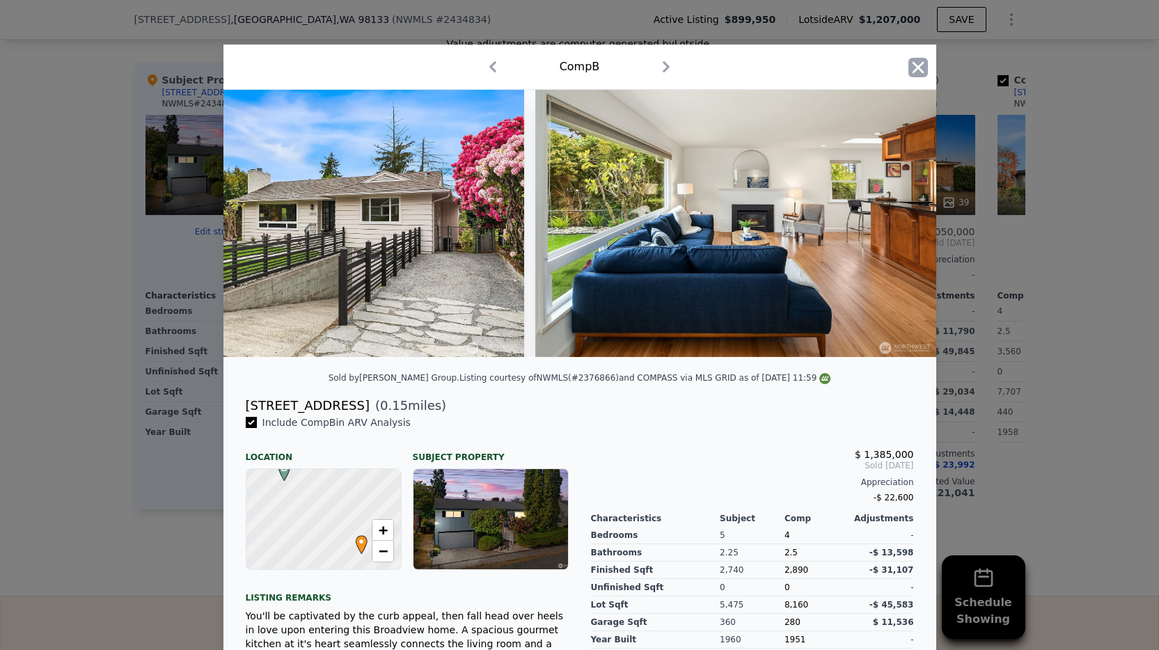
click at [918, 64] on icon "button" at bounding box center [918, 67] width 19 height 19
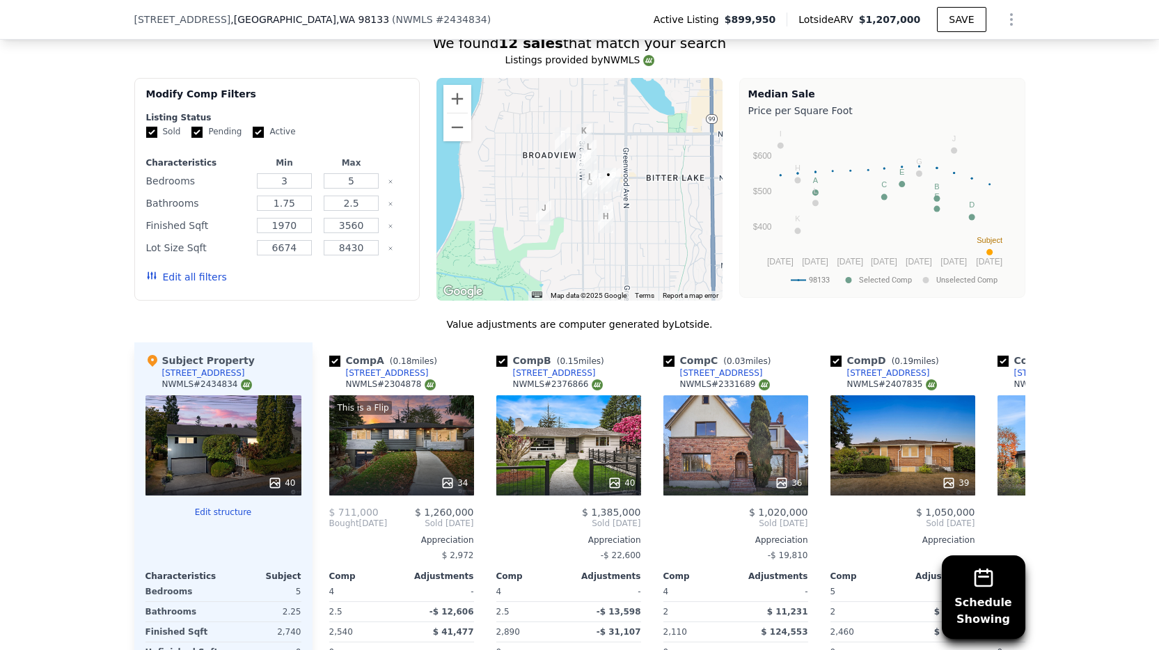
scroll to position [1864, 0]
